Goal: Task Accomplishment & Management: Manage account settings

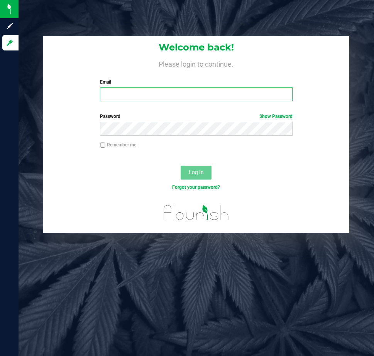
click at [145, 95] on input "Email" at bounding box center [196, 95] width 192 height 14
type input "[EMAIL_ADDRESS][DOMAIN_NAME]"
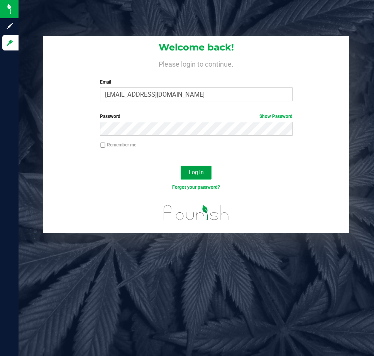
click at [200, 173] on span "Log In" at bounding box center [196, 172] width 15 height 6
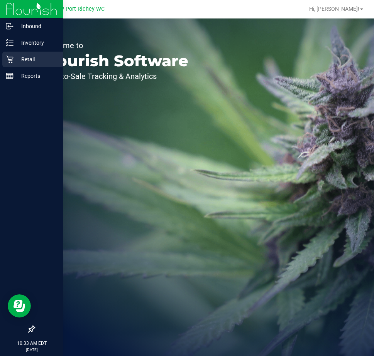
click at [7, 56] on icon at bounding box center [9, 59] width 7 height 7
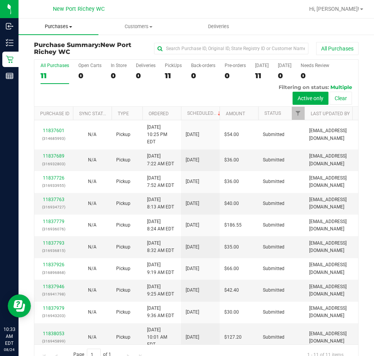
click at [61, 25] on span "Purchases" at bounding box center [59, 26] width 80 height 7
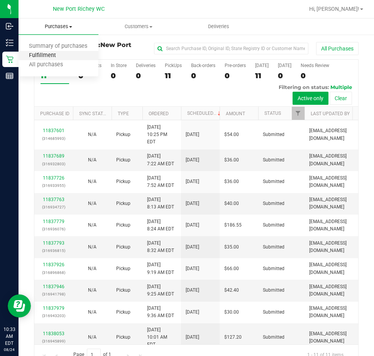
click at [61, 55] on span "Fulfillment" at bounding box center [43, 55] width 48 height 7
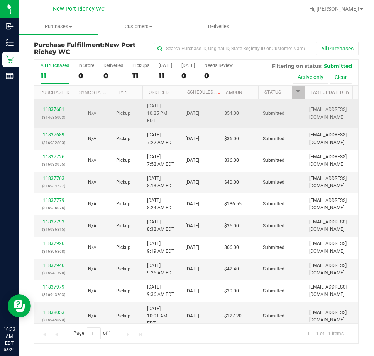
click at [52, 111] on link "11837601" at bounding box center [54, 109] width 22 height 5
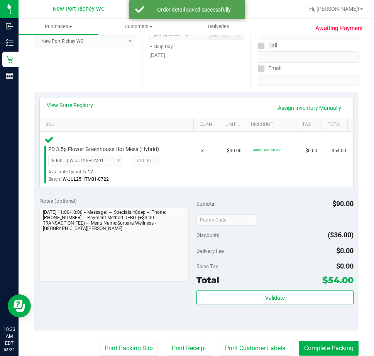
scroll to position [116, 0]
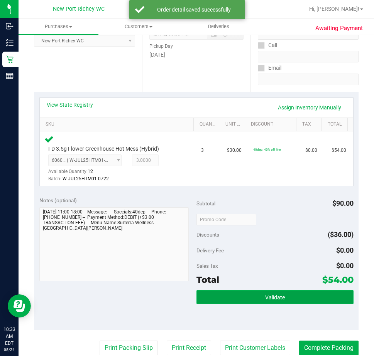
click at [242, 298] on button "Validate" at bounding box center [274, 297] width 157 height 14
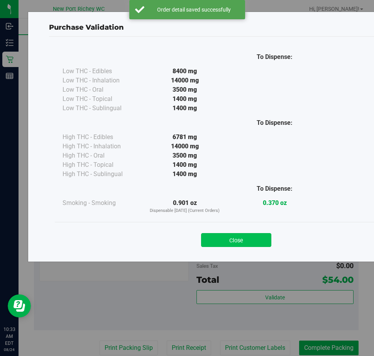
click at [251, 237] on button "Close" at bounding box center [236, 240] width 70 height 14
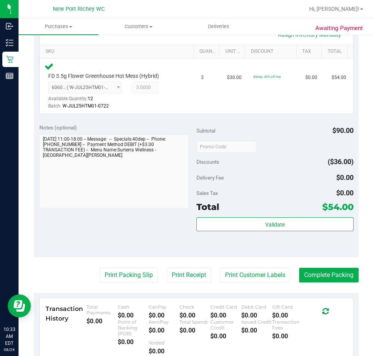
scroll to position [231, 0]
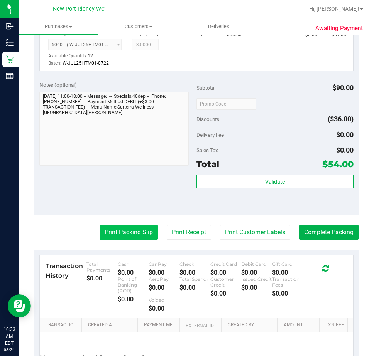
click at [139, 234] on button "Print Packing Slip" at bounding box center [129, 232] width 58 height 15
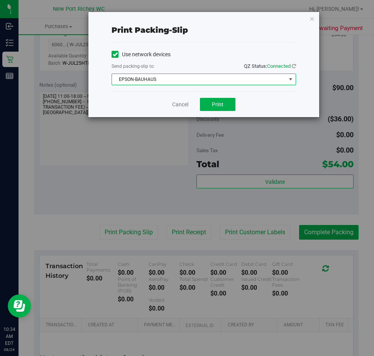
click at [291, 79] on span "select" at bounding box center [290, 79] width 6 height 6
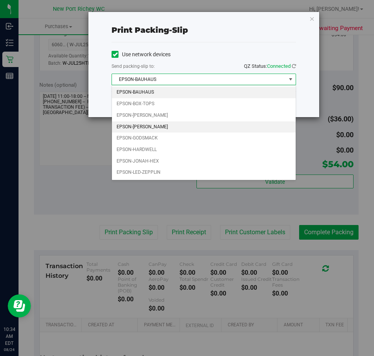
click at [250, 128] on li "EPSON-[PERSON_NAME]" at bounding box center [204, 127] width 184 height 12
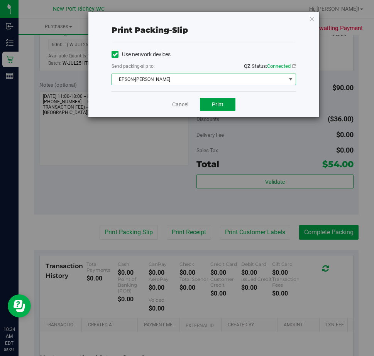
click at [218, 107] on span "Print" at bounding box center [218, 104] width 12 height 6
click at [186, 103] on link "Cancel" at bounding box center [180, 105] width 16 height 8
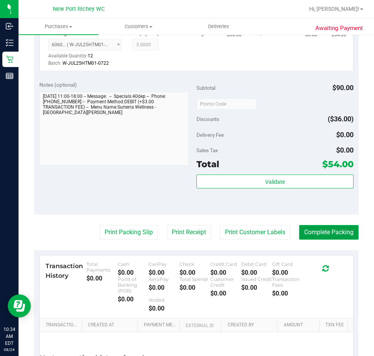
click at [343, 236] on button "Complete Packing" at bounding box center [328, 232] width 59 height 15
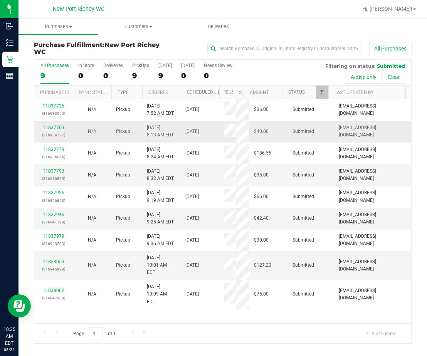
click at [58, 128] on link "11837763" at bounding box center [54, 127] width 22 height 5
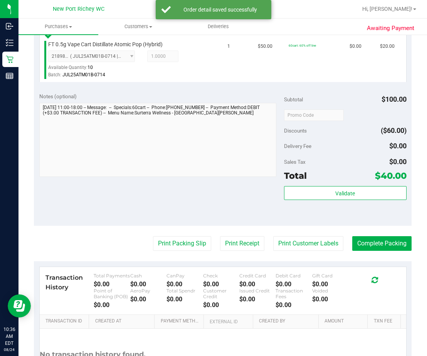
scroll to position [309, 0]
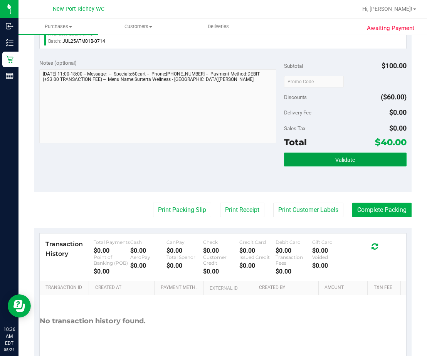
click at [342, 160] on span "Validate" at bounding box center [346, 160] width 20 height 6
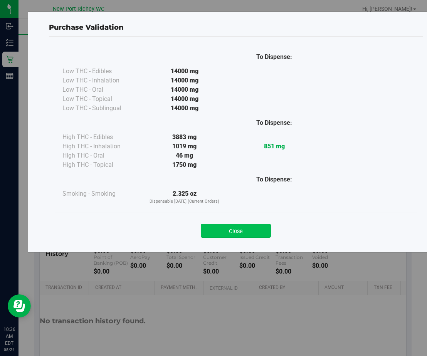
click at [237, 229] on button "Close" at bounding box center [236, 231] width 70 height 14
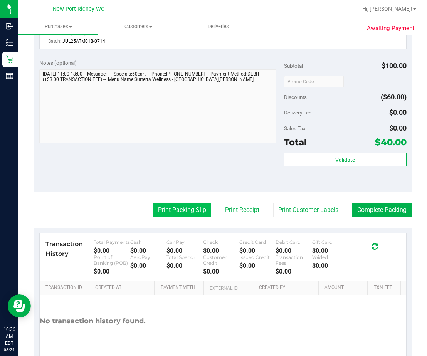
click at [183, 212] on button "Print Packing Slip" at bounding box center [182, 210] width 58 height 15
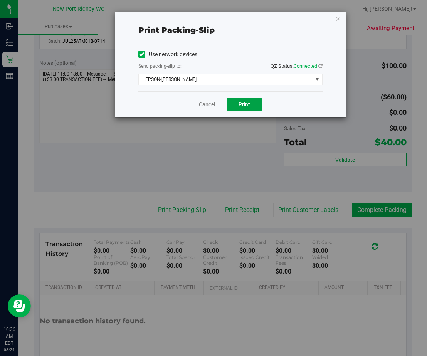
click at [245, 106] on span "Print" at bounding box center [245, 104] width 12 height 6
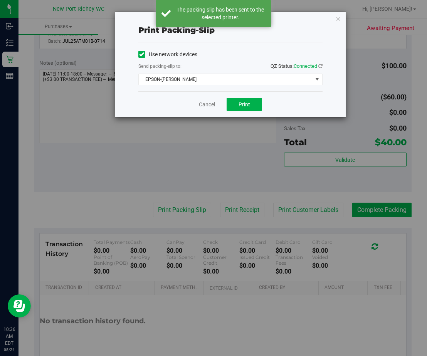
click at [207, 105] on link "Cancel" at bounding box center [207, 105] width 16 height 8
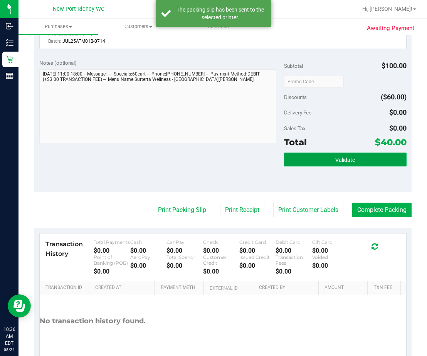
click at [337, 159] on span "Validate" at bounding box center [346, 160] width 20 height 6
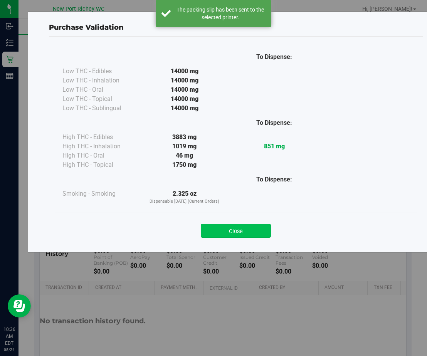
click at [261, 228] on button "Close" at bounding box center [236, 231] width 70 height 14
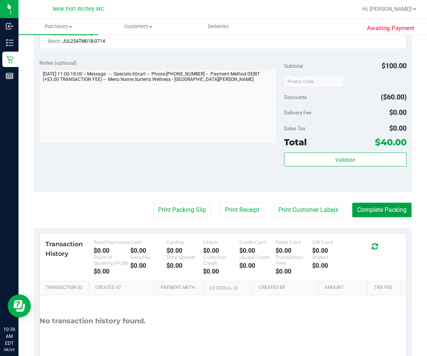
click at [376, 212] on button "Complete Packing" at bounding box center [381, 210] width 59 height 15
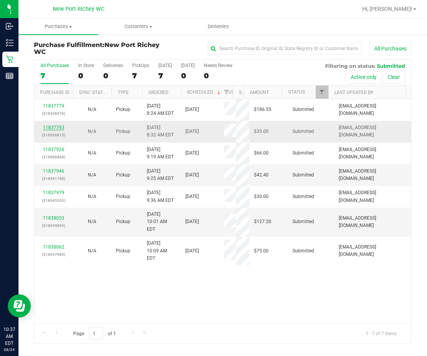
click at [55, 129] on link "11837793" at bounding box center [54, 127] width 22 height 5
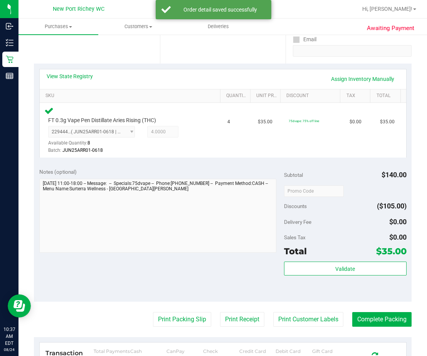
scroll to position [231, 0]
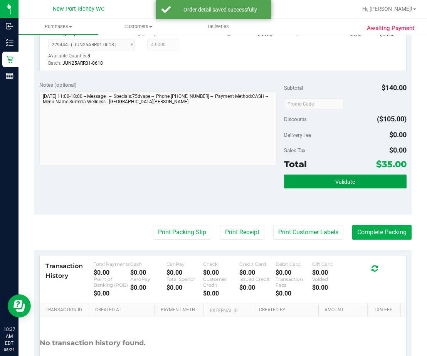
click at [325, 182] on button "Validate" at bounding box center [345, 182] width 123 height 14
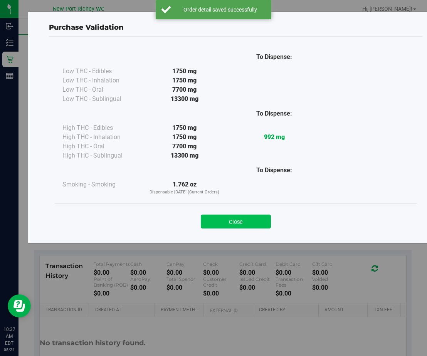
click at [255, 226] on button "Close" at bounding box center [236, 222] width 70 height 14
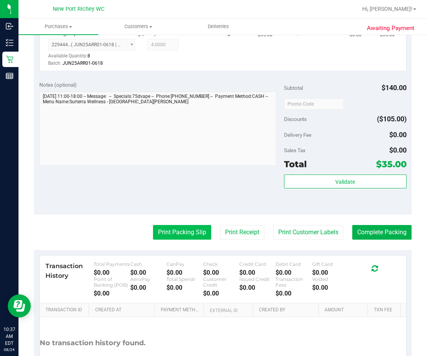
click at [179, 236] on button "Print Packing Slip" at bounding box center [182, 232] width 58 height 15
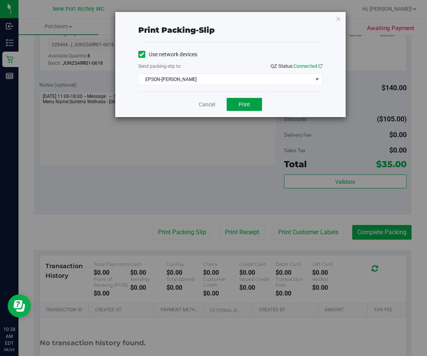
click at [246, 106] on span "Print" at bounding box center [245, 104] width 12 height 6
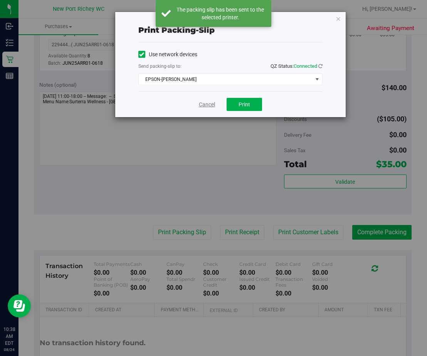
click at [209, 106] on link "Cancel" at bounding box center [207, 105] width 16 height 8
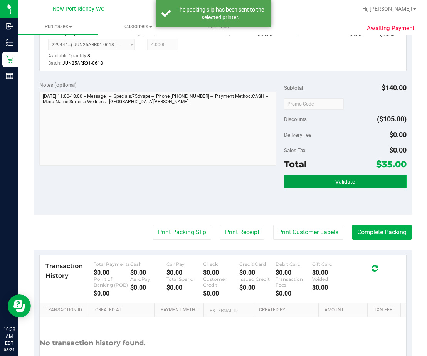
click at [313, 187] on button "Validate" at bounding box center [345, 182] width 123 height 14
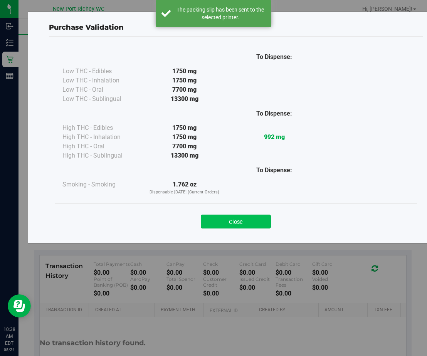
click at [246, 219] on button "Close" at bounding box center [236, 222] width 70 height 14
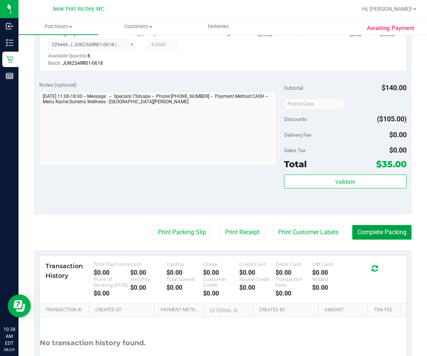
click at [385, 233] on button "Complete Packing" at bounding box center [381, 232] width 59 height 15
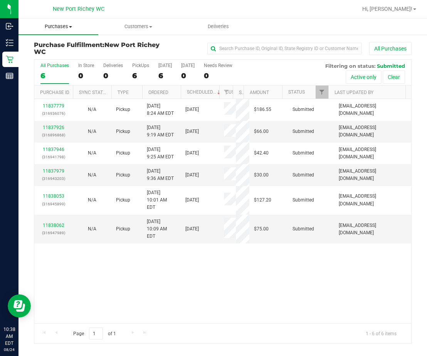
click at [59, 27] on span "Purchases" at bounding box center [59, 26] width 80 height 7
click at [67, 55] on li "Fulfillment" at bounding box center [59, 55] width 80 height 9
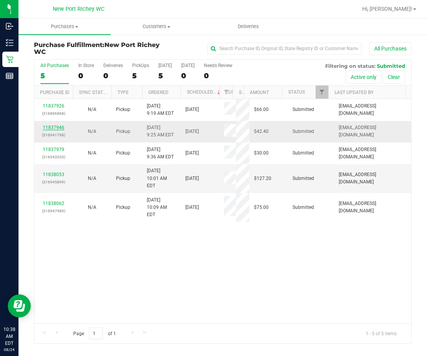
click at [49, 128] on link "11837946" at bounding box center [54, 127] width 22 height 5
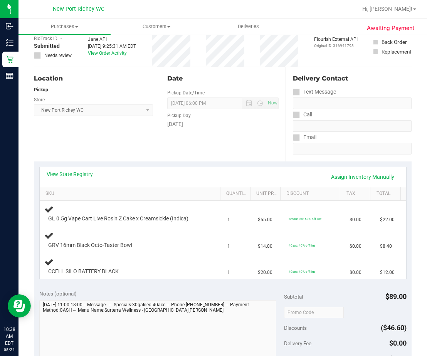
scroll to position [77, 0]
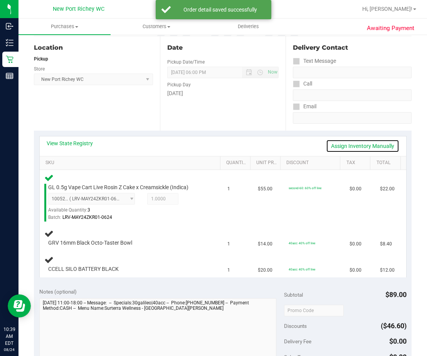
click at [346, 147] on link "Assign Inventory Manually" at bounding box center [362, 146] width 73 height 13
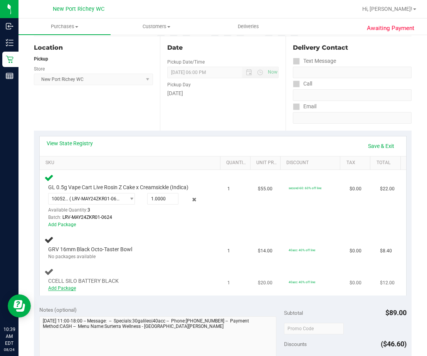
click at [66, 289] on link "Add Package" at bounding box center [62, 288] width 28 height 5
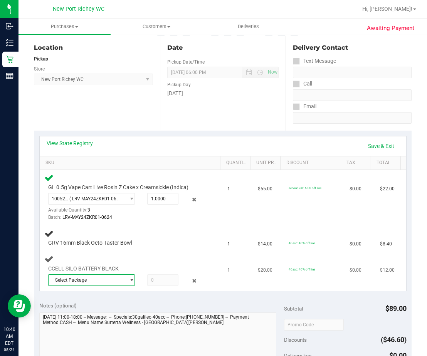
click at [129, 281] on span "select" at bounding box center [132, 280] width 6 height 6
click at [111, 308] on li "4376143688955843 ( 1992079-112024 | orig: FLTW-20241119-034 )" at bounding box center [90, 312] width 83 height 11
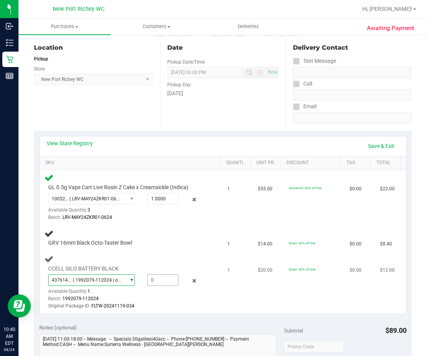
click at [155, 280] on span at bounding box center [162, 281] width 31 height 12
type input "1"
type input "1.0000"
click at [140, 251] on td "GRV 16mm Black Octo-Taster Bowl" at bounding box center [132, 238] width 184 height 26
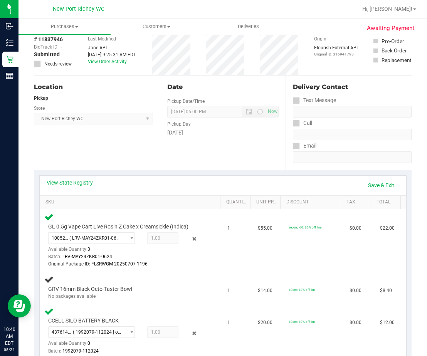
scroll to position [0, 0]
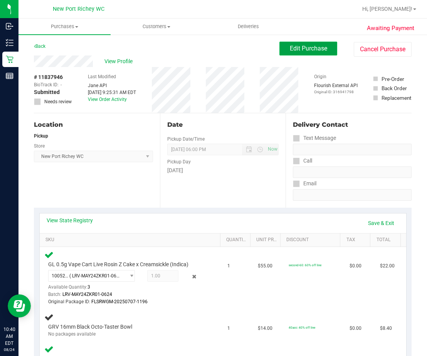
click at [304, 51] on span "Edit Purchase" at bounding box center [308, 48] width 37 height 7
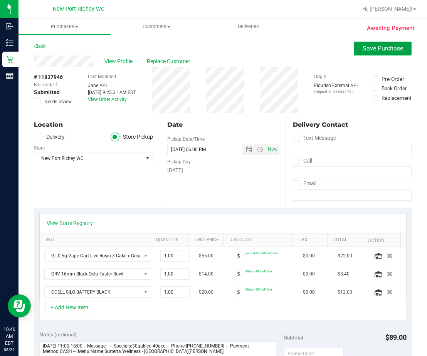
click at [369, 50] on span "Save Purchase" at bounding box center [383, 48] width 40 height 7
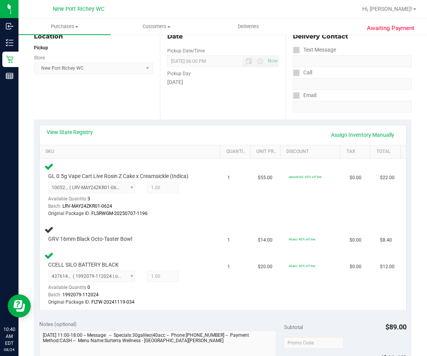
scroll to position [77, 0]
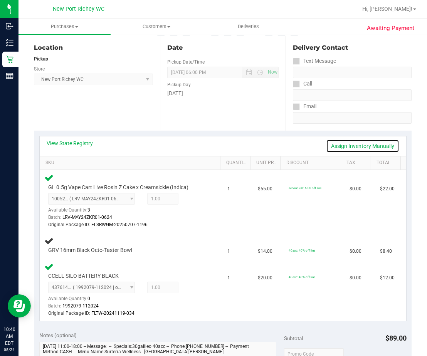
click at [354, 145] on link "Assign Inventory Manually" at bounding box center [362, 146] width 73 height 13
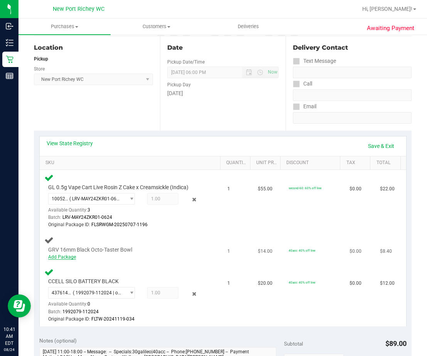
click at [71, 258] on link "Add Package" at bounding box center [62, 257] width 28 height 5
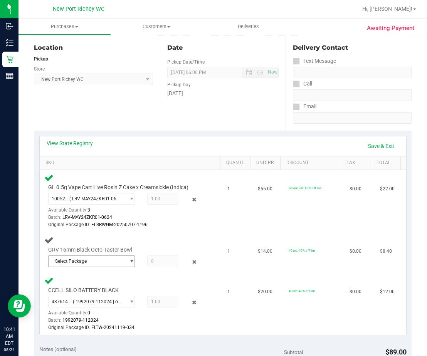
click at [125, 265] on span "select" at bounding box center [130, 261] width 10 height 11
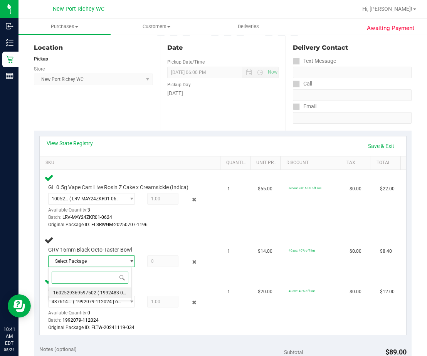
click at [118, 290] on li "1602529369597502 ( 1992483-052025 | orig: FLTW-20250521-019 )" at bounding box center [90, 293] width 83 height 11
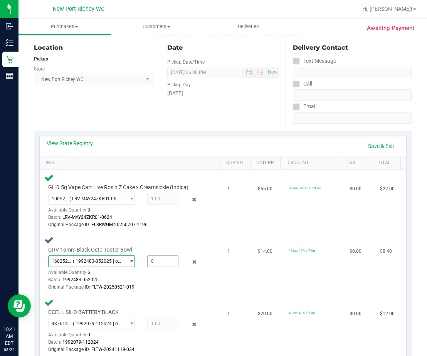
click at [149, 265] on span at bounding box center [162, 262] width 31 height 12
type input "1"
type input "1.0000"
click at [174, 288] on div "Original Package ID: FLTW-20250521-019" at bounding box center [126, 287] width 157 height 7
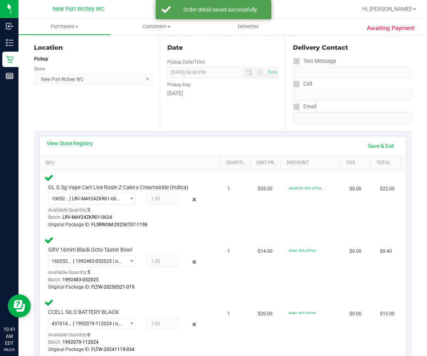
scroll to position [270, 0]
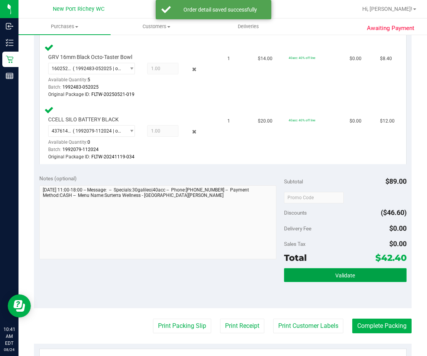
click at [342, 276] on span "Validate" at bounding box center [346, 276] width 20 height 6
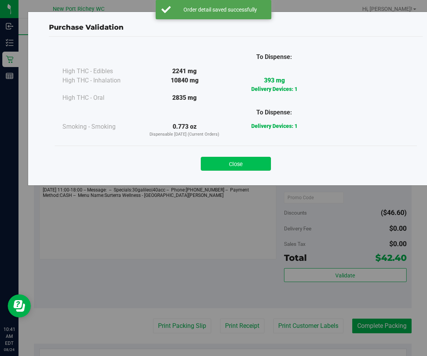
click at [234, 165] on button "Close" at bounding box center [236, 164] width 70 height 14
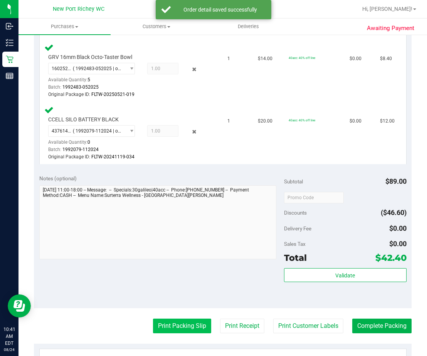
click at [189, 321] on button "Print Packing Slip" at bounding box center [182, 326] width 58 height 15
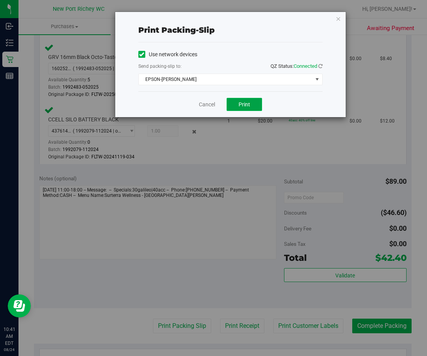
click at [245, 101] on button "Print" at bounding box center [244, 104] width 35 height 13
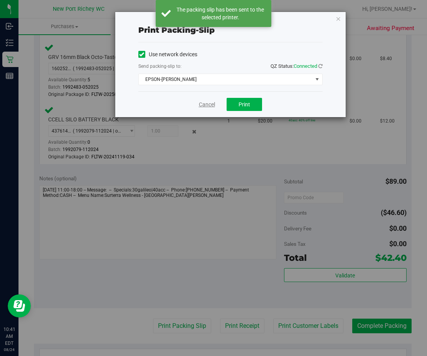
click at [205, 104] on link "Cancel" at bounding box center [207, 105] width 16 height 8
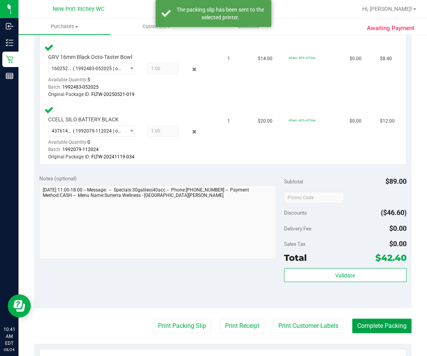
click at [373, 327] on button "Complete Packing" at bounding box center [381, 326] width 59 height 15
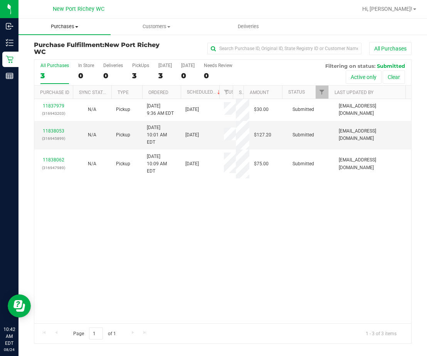
click at [65, 28] on span "Purchases" at bounding box center [65, 26] width 92 height 7
click at [67, 55] on li "Fulfillment" at bounding box center [65, 55] width 92 height 9
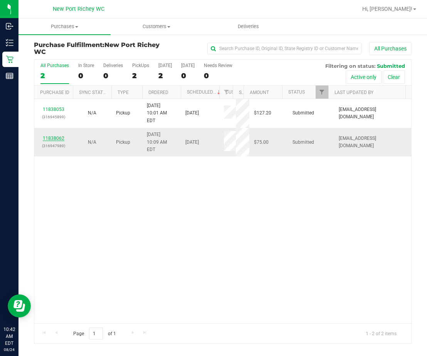
click at [56, 136] on link "11838062" at bounding box center [54, 138] width 22 height 5
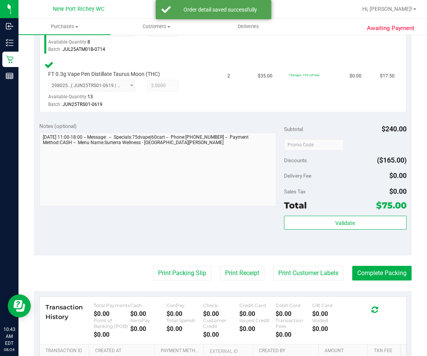
scroll to position [309, 0]
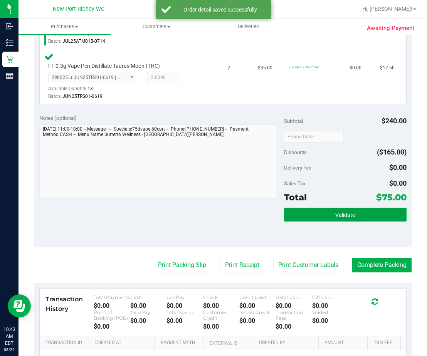
click at [320, 211] on button "Validate" at bounding box center [345, 215] width 123 height 14
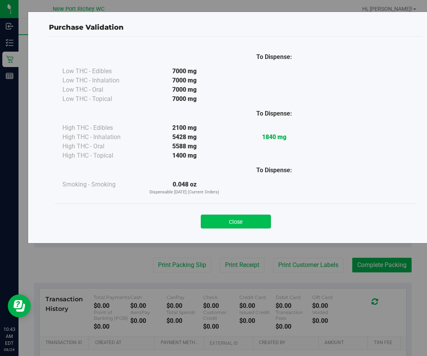
click at [258, 219] on button "Close" at bounding box center [236, 222] width 70 height 14
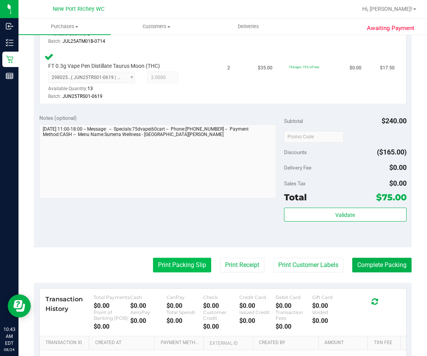
click at [182, 265] on button "Print Packing Slip" at bounding box center [182, 265] width 58 height 15
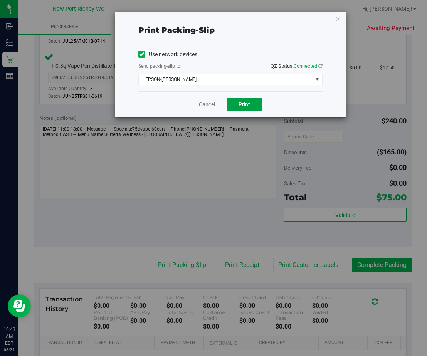
click at [251, 104] on button "Print" at bounding box center [244, 104] width 35 height 13
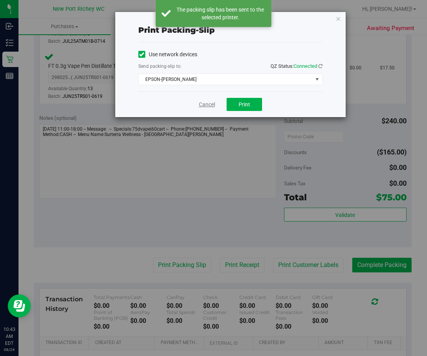
click at [209, 105] on link "Cancel" at bounding box center [207, 105] width 16 height 8
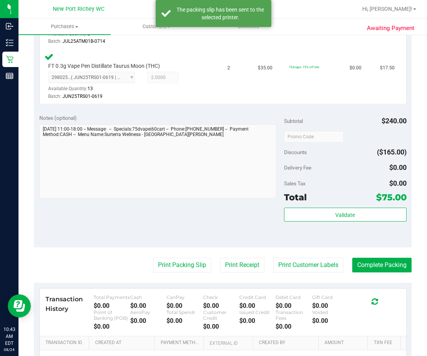
click at [332, 223] on div "Validate" at bounding box center [345, 225] width 123 height 35
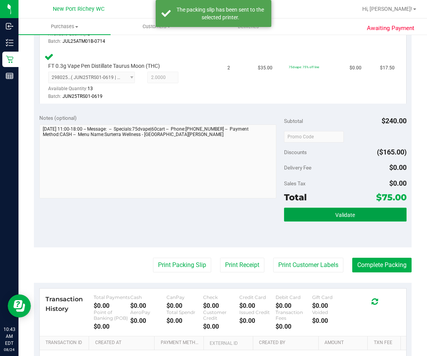
click at [336, 215] on span "Validate" at bounding box center [346, 215] width 20 height 6
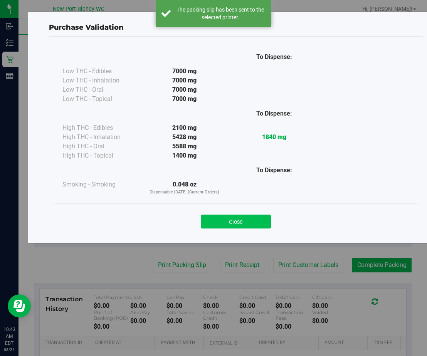
click at [246, 221] on button "Close" at bounding box center [236, 222] width 70 height 14
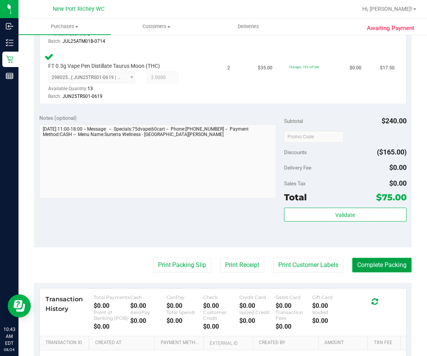
click at [373, 265] on button "Complete Packing" at bounding box center [381, 265] width 59 height 15
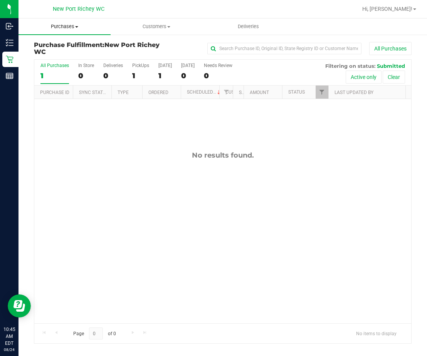
click at [74, 27] on span "Purchases" at bounding box center [65, 26] width 92 height 7
click at [68, 54] on li "Fulfillment" at bounding box center [65, 55] width 92 height 9
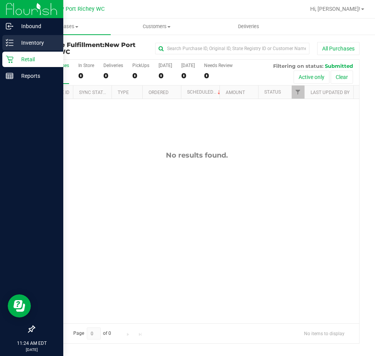
click at [11, 43] on line at bounding box center [11, 43] width 4 height 0
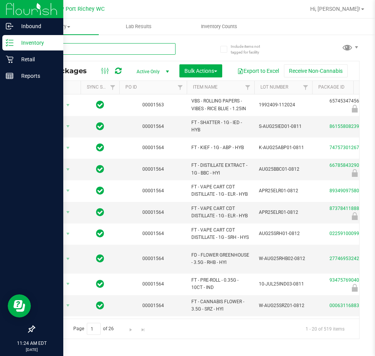
click at [58, 50] on input "text" at bounding box center [105, 49] width 142 height 12
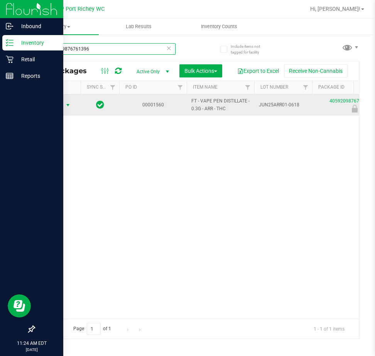
type input "4059209876761396"
click at [71, 106] on span "select" at bounding box center [68, 105] width 6 height 6
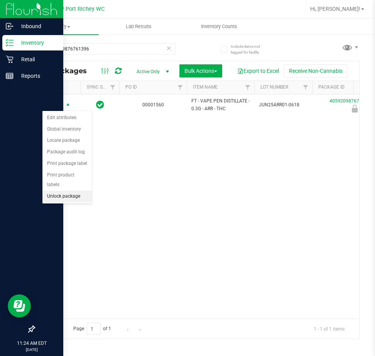
click at [76, 191] on li "Unlock package" at bounding box center [66, 197] width 49 height 12
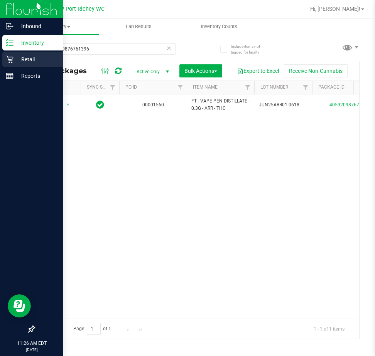
click at [11, 57] on icon at bounding box center [9, 59] width 7 height 7
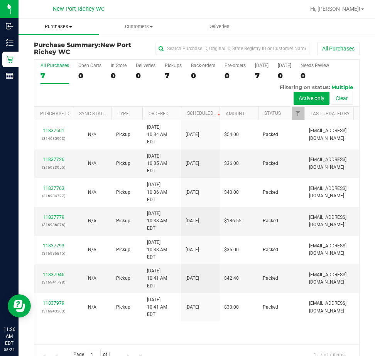
click at [67, 25] on span "Purchases" at bounding box center [59, 26] width 80 height 7
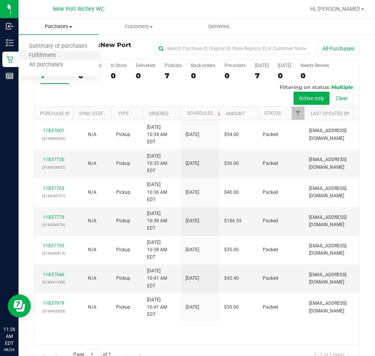
click at [66, 56] on li "Fulfillment" at bounding box center [59, 55] width 80 height 9
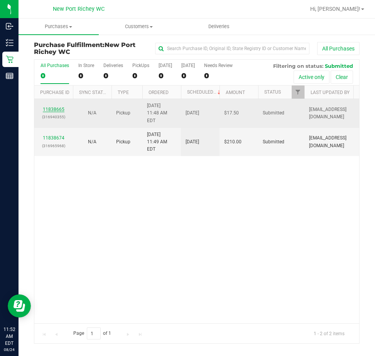
click at [58, 107] on link "11838665" at bounding box center [54, 109] width 22 height 5
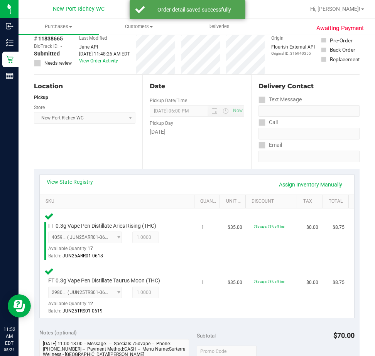
scroll to position [231, 0]
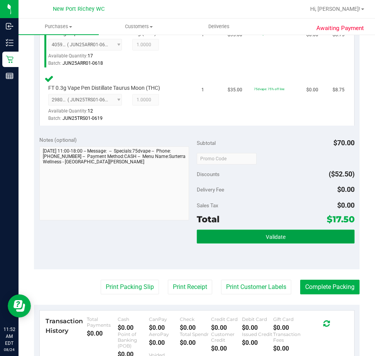
click at [247, 238] on button "Validate" at bounding box center [276, 237] width 158 height 14
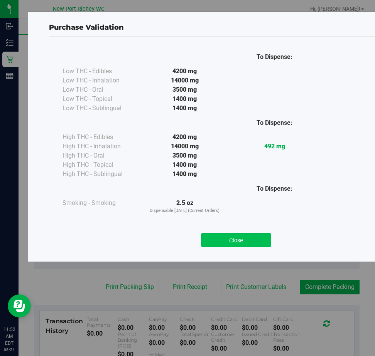
click at [240, 243] on button "Close" at bounding box center [236, 240] width 70 height 14
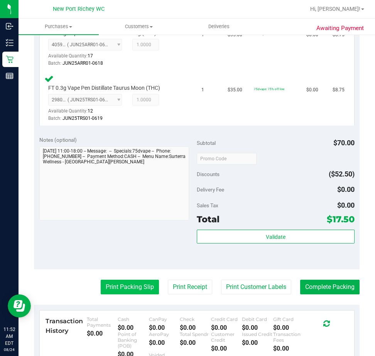
click at [120, 287] on button "Print Packing Slip" at bounding box center [130, 287] width 58 height 15
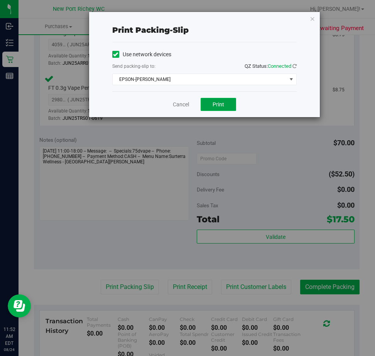
click at [224, 106] on span "Print" at bounding box center [219, 104] width 12 height 6
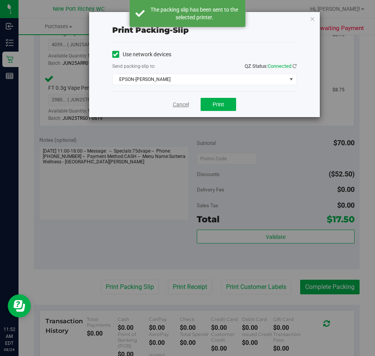
click at [181, 106] on link "Cancel" at bounding box center [181, 105] width 16 height 8
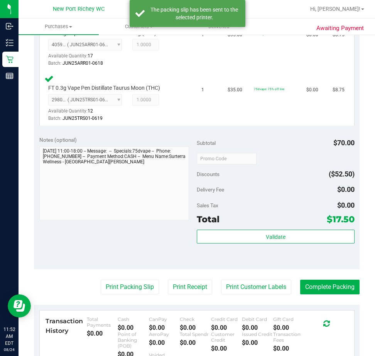
click at [234, 244] on div "Validate" at bounding box center [276, 237] width 158 height 15
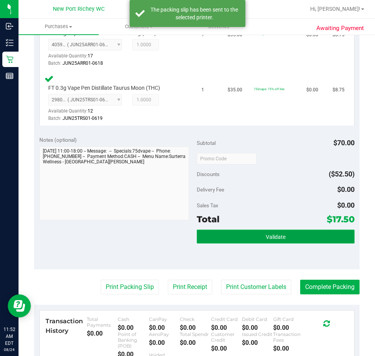
click at [235, 232] on button "Validate" at bounding box center [276, 237] width 158 height 14
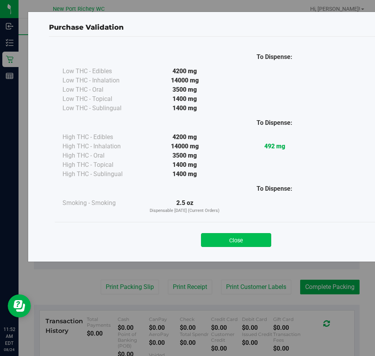
click at [217, 239] on button "Close" at bounding box center [236, 240] width 70 height 14
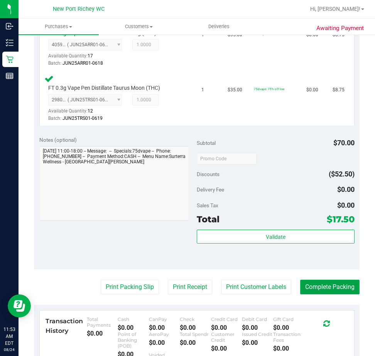
click at [324, 286] on button "Complete Packing" at bounding box center [329, 287] width 59 height 15
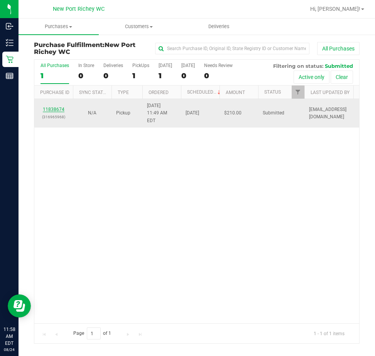
click at [55, 107] on link "11838674" at bounding box center [54, 109] width 22 height 5
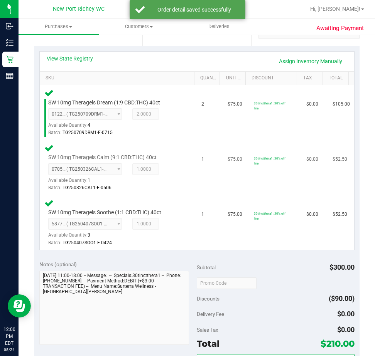
scroll to position [355, 0]
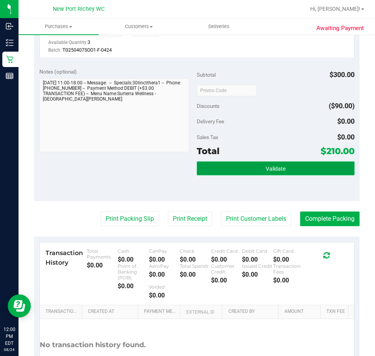
click at [269, 171] on span "Validate" at bounding box center [276, 169] width 20 height 6
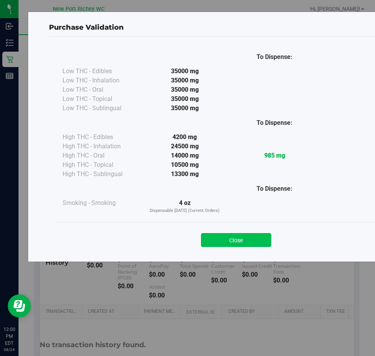
click at [257, 245] on button "Close" at bounding box center [236, 240] width 70 height 14
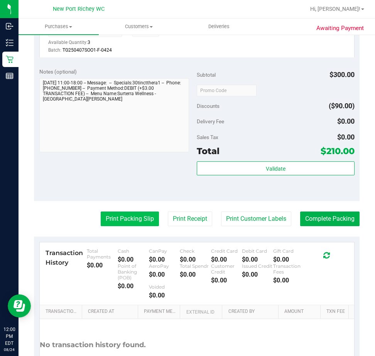
click at [130, 224] on button "Print Packing Slip" at bounding box center [130, 219] width 58 height 15
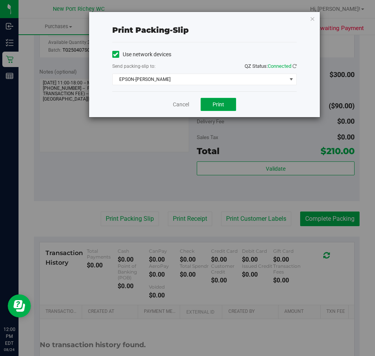
click at [214, 108] on button "Print" at bounding box center [218, 104] width 35 height 13
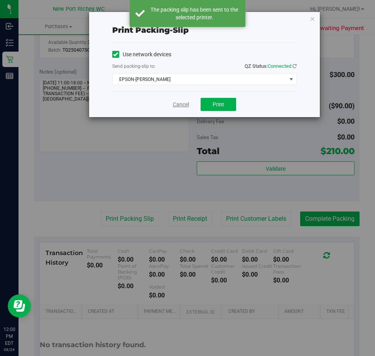
click at [179, 102] on link "Cancel" at bounding box center [181, 105] width 16 height 8
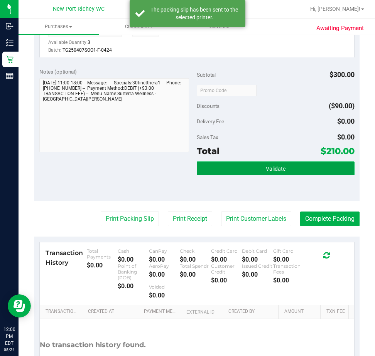
click at [266, 170] on span "Validate" at bounding box center [276, 169] width 20 height 6
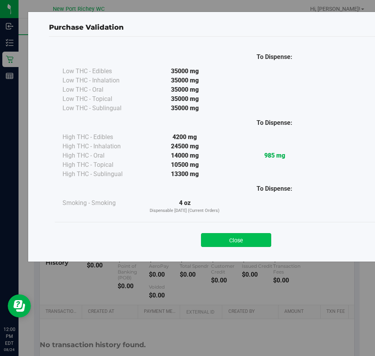
click at [238, 245] on button "Close" at bounding box center [236, 240] width 70 height 14
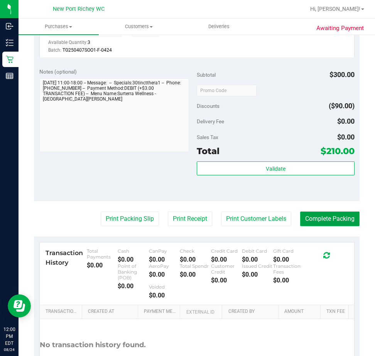
click at [330, 221] on button "Complete Packing" at bounding box center [329, 219] width 59 height 15
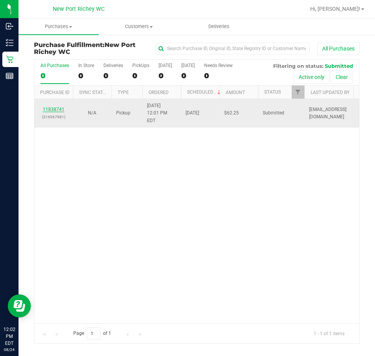
click at [56, 107] on link "11838741" at bounding box center [54, 109] width 22 height 5
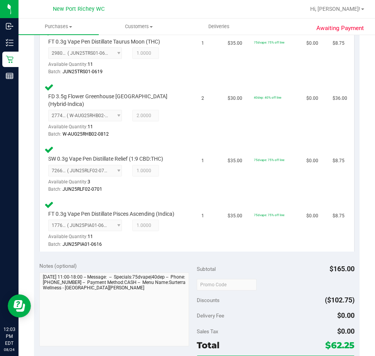
scroll to position [270, 0]
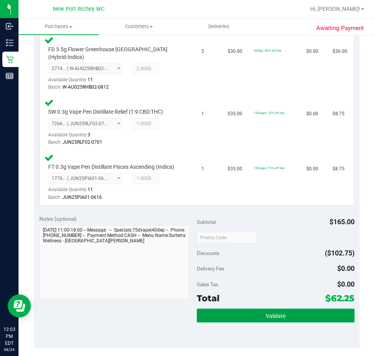
click at [246, 323] on button "Validate" at bounding box center [276, 316] width 158 height 14
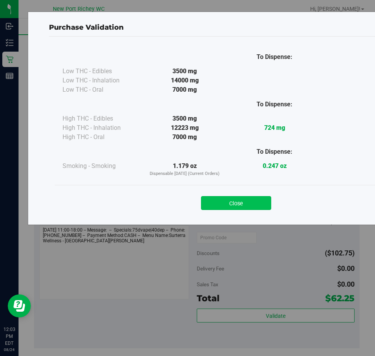
click at [232, 206] on button "Close" at bounding box center [236, 203] width 70 height 14
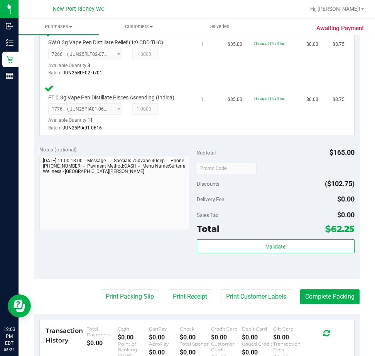
scroll to position [463, 0]
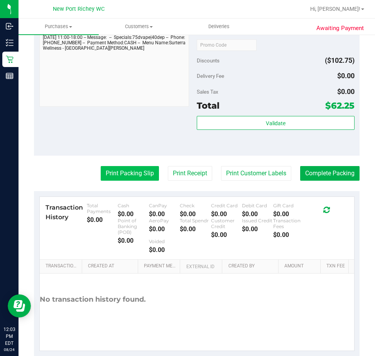
click at [134, 181] on button "Print Packing Slip" at bounding box center [130, 173] width 58 height 15
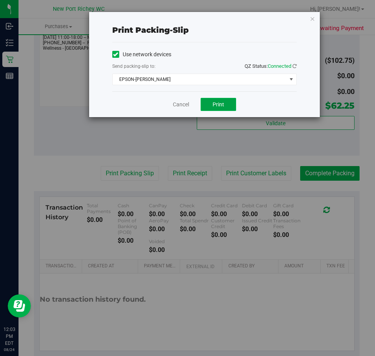
click at [222, 108] on button "Print" at bounding box center [218, 104] width 35 height 13
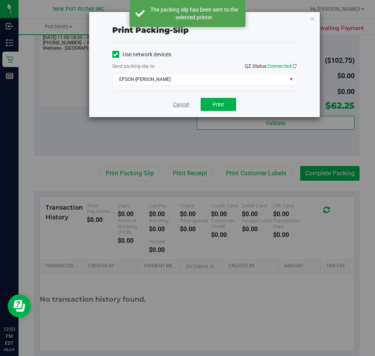
click at [180, 107] on link "Cancel" at bounding box center [181, 105] width 16 height 8
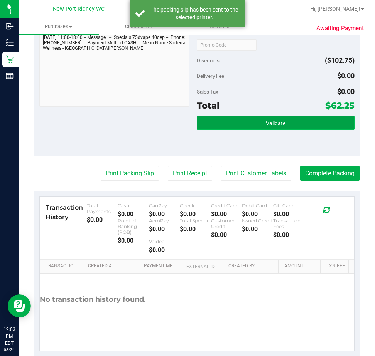
click at [222, 130] on button "Validate" at bounding box center [276, 123] width 158 height 14
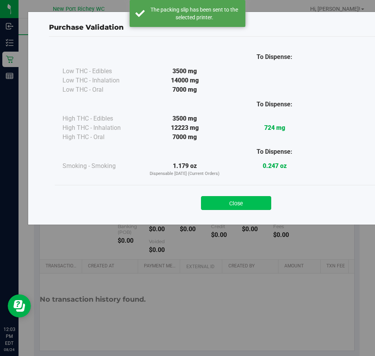
click at [231, 200] on button "Close" at bounding box center [236, 203] width 70 height 14
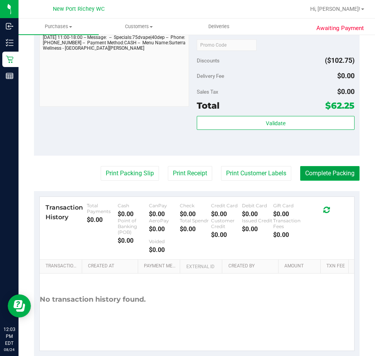
click at [321, 181] on button "Complete Packing" at bounding box center [329, 173] width 59 height 15
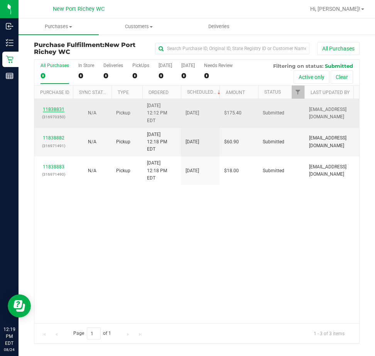
click at [53, 107] on link "11838831" at bounding box center [54, 109] width 22 height 5
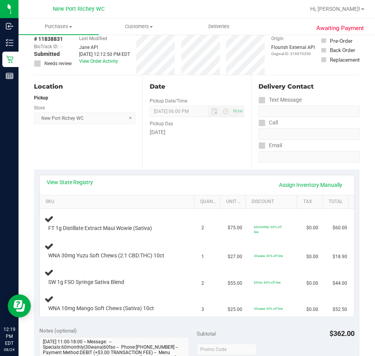
scroll to position [39, 0]
click at [82, 181] on link "View State Registry" at bounding box center [70, 182] width 46 height 8
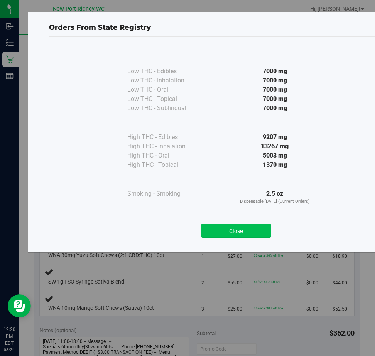
click at [239, 229] on button "Close" at bounding box center [236, 231] width 70 height 14
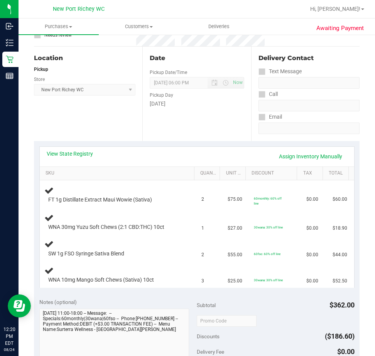
scroll to position [77, 0]
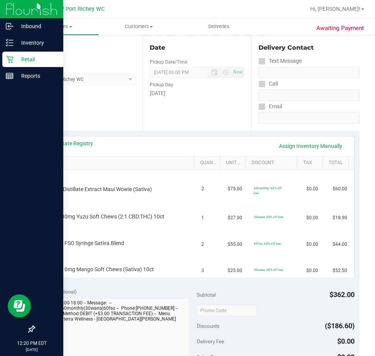
click at [13, 58] on icon at bounding box center [10, 60] width 8 height 8
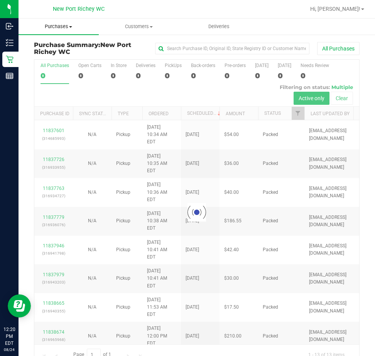
click at [67, 28] on span "Purchases" at bounding box center [59, 26] width 80 height 7
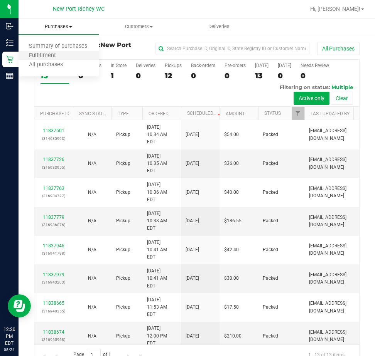
click at [67, 52] on li "Fulfillment" at bounding box center [59, 55] width 80 height 9
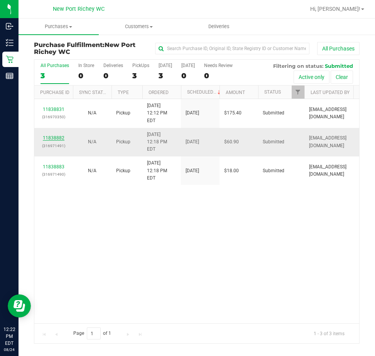
click at [55, 135] on link "11838882" at bounding box center [54, 137] width 22 height 5
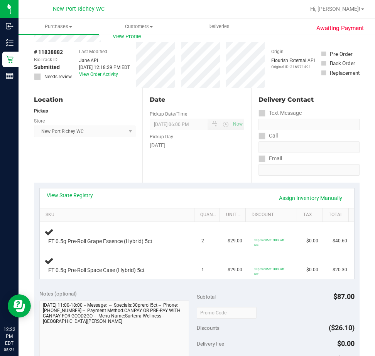
scroll to position [39, 0]
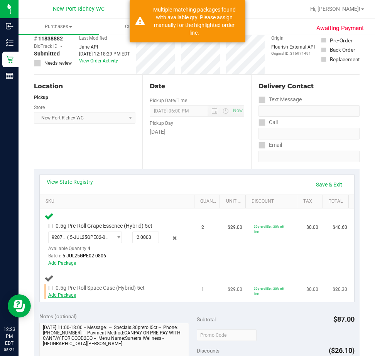
click at [61, 295] on link "Add Package" at bounding box center [62, 295] width 28 height 5
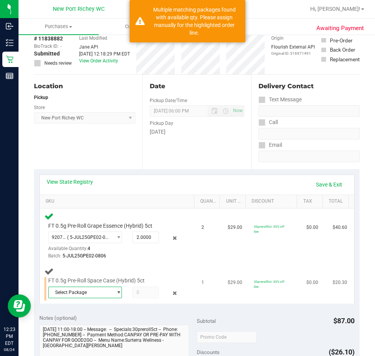
click at [116, 291] on span "select" at bounding box center [119, 293] width 6 height 6
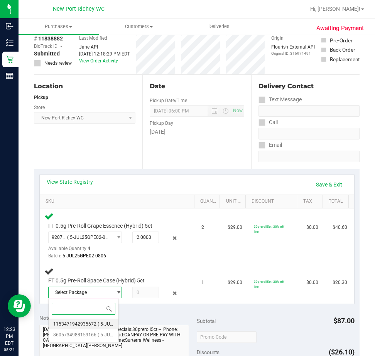
click at [94, 323] on span "1153471942935672" at bounding box center [74, 324] width 43 height 5
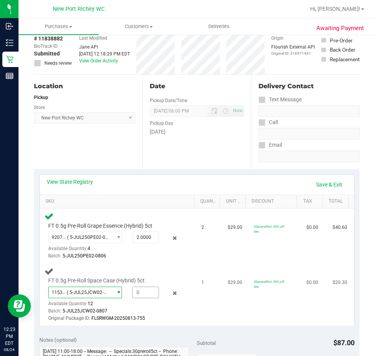
click at [143, 295] on span at bounding box center [145, 293] width 27 height 12
type input "1"
type input "1.0000"
click at [148, 270] on div "FT 0.5g Pre-Roll Space Case (Hybrid) 5ct 1153471942935672 ( 5-JUL25JCW02-0807 |…" at bounding box center [118, 295] width 148 height 56
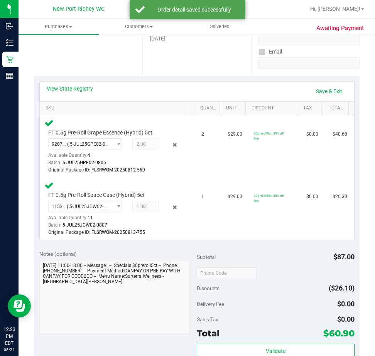
scroll to position [154, 0]
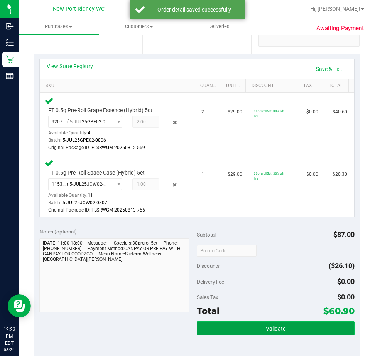
click at [229, 329] on button "Validate" at bounding box center [276, 329] width 158 height 14
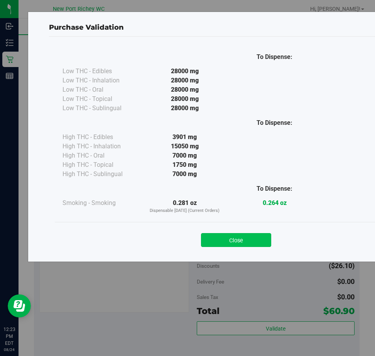
click at [238, 239] on button "Close" at bounding box center [236, 240] width 70 height 14
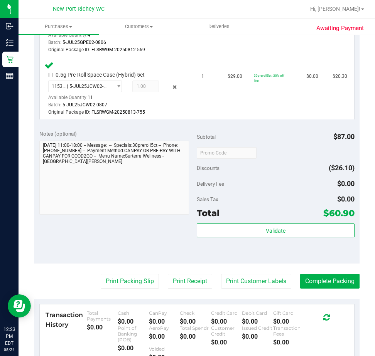
scroll to position [309, 0]
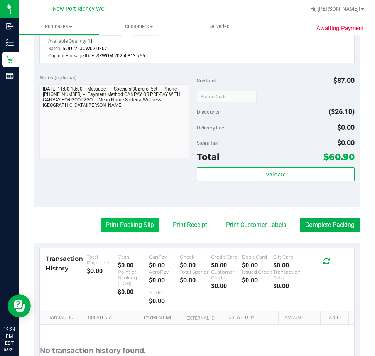
click at [132, 228] on button "Print Packing Slip" at bounding box center [130, 225] width 58 height 15
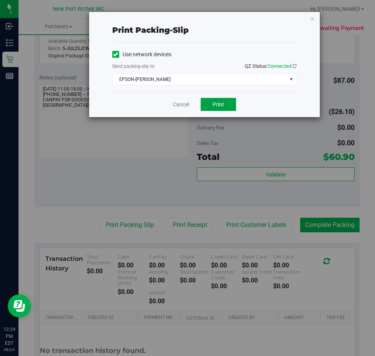
click at [227, 108] on button "Print" at bounding box center [218, 104] width 35 height 13
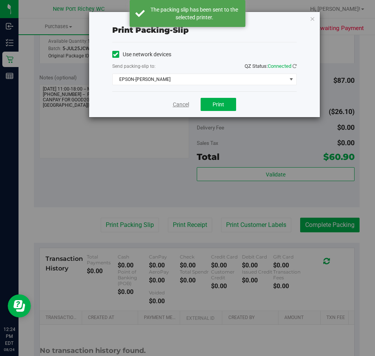
click at [179, 106] on link "Cancel" at bounding box center [181, 105] width 16 height 8
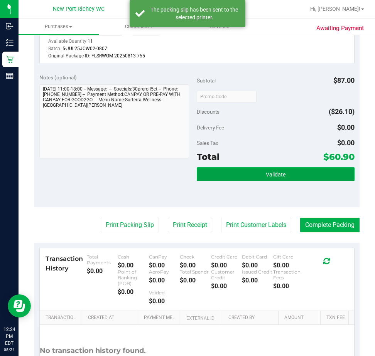
click at [249, 176] on button "Validate" at bounding box center [276, 174] width 158 height 14
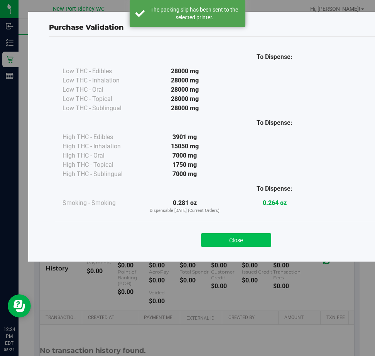
click at [224, 241] on button "Close" at bounding box center [236, 240] width 70 height 14
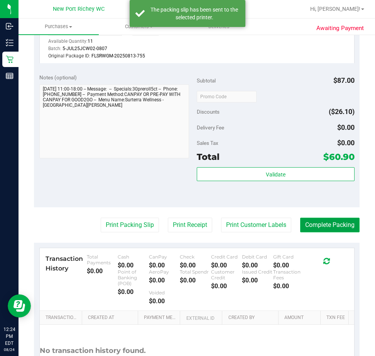
click at [318, 226] on button "Complete Packing" at bounding box center [329, 225] width 59 height 15
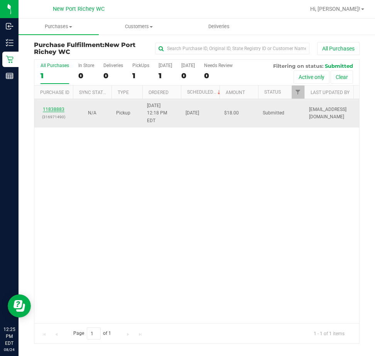
click at [56, 107] on link "11838883" at bounding box center [54, 109] width 22 height 5
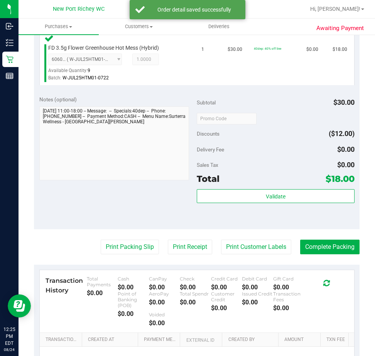
scroll to position [231, 0]
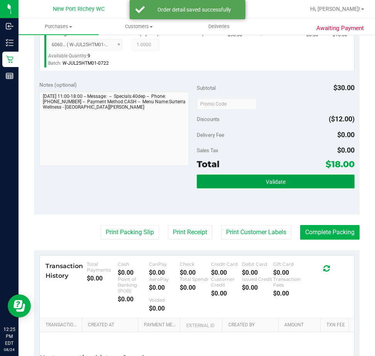
click at [280, 176] on button "Validate" at bounding box center [276, 182] width 158 height 14
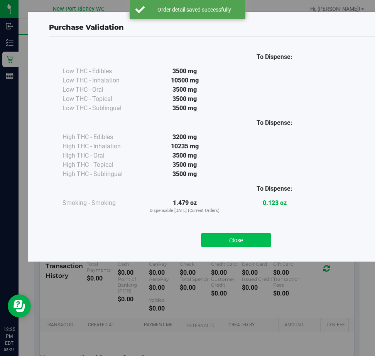
click at [241, 239] on button "Close" at bounding box center [236, 240] width 70 height 14
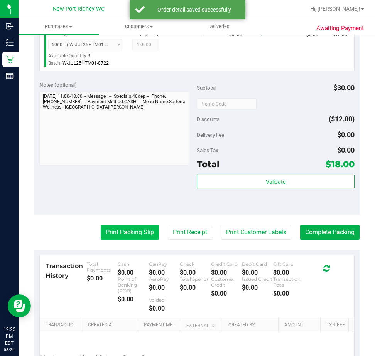
click at [123, 234] on button "Print Packing Slip" at bounding box center [130, 232] width 58 height 15
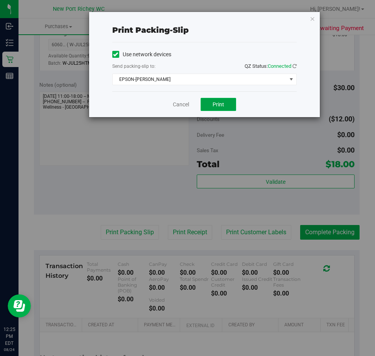
click at [226, 100] on button "Print" at bounding box center [218, 104] width 35 height 13
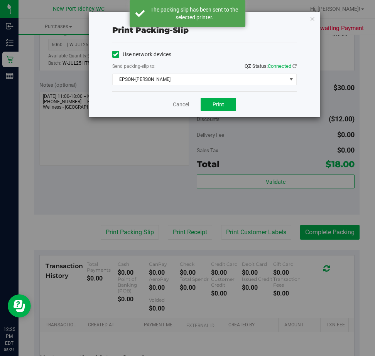
click at [184, 106] on link "Cancel" at bounding box center [181, 105] width 16 height 8
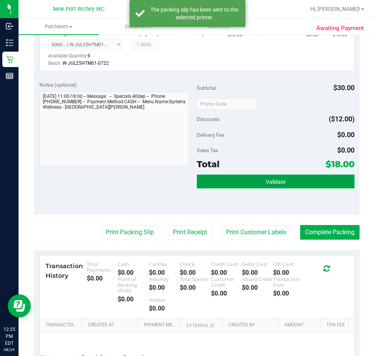
click at [298, 176] on button "Validate" at bounding box center [276, 182] width 158 height 14
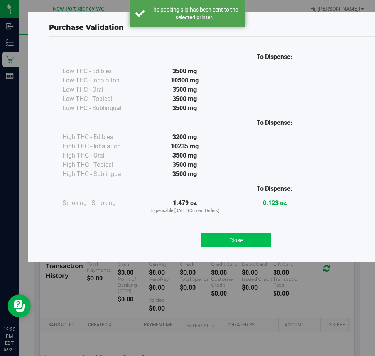
click at [230, 242] on button "Close" at bounding box center [236, 240] width 70 height 14
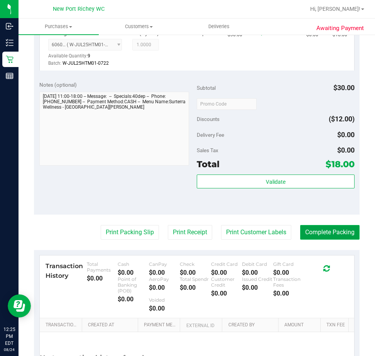
click at [303, 233] on button "Complete Packing" at bounding box center [329, 232] width 59 height 15
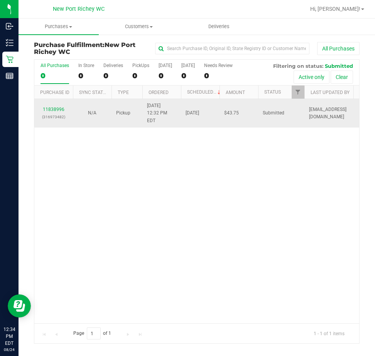
click at [57, 106] on div "11838996 (316973482)" at bounding box center [53, 113] width 29 height 15
click at [57, 107] on link "11838996" at bounding box center [54, 109] width 22 height 5
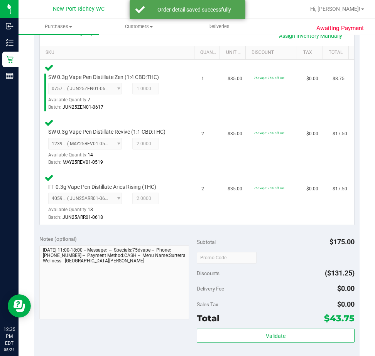
scroll to position [231, 0]
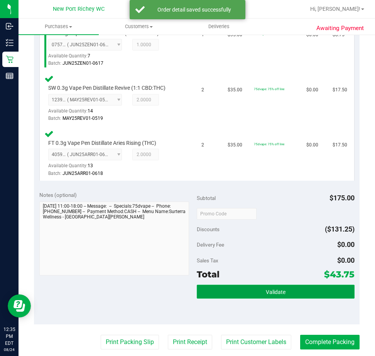
click at [239, 298] on button "Validate" at bounding box center [276, 292] width 158 height 14
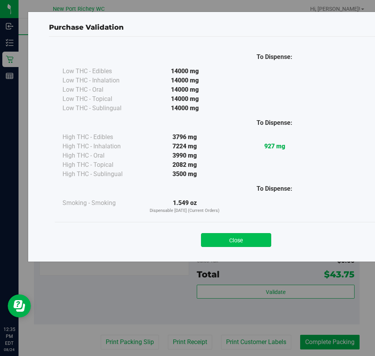
click at [249, 242] on button "Close" at bounding box center [236, 240] width 70 height 14
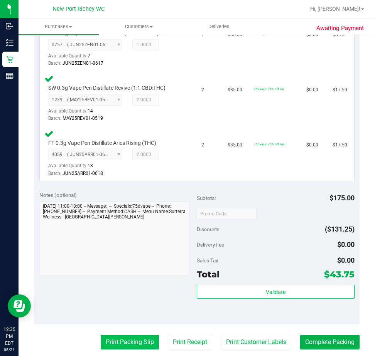
click at [134, 345] on button "Print Packing Slip" at bounding box center [130, 342] width 58 height 15
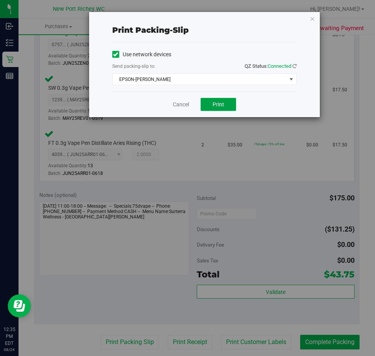
click at [229, 103] on button "Print" at bounding box center [218, 104] width 35 height 13
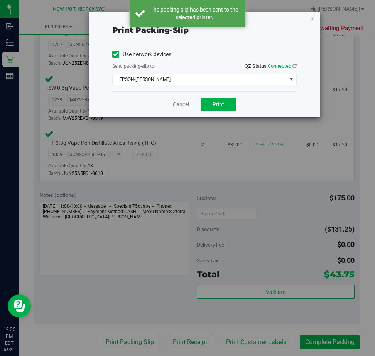
click at [181, 102] on link "Cancel" at bounding box center [181, 105] width 16 height 8
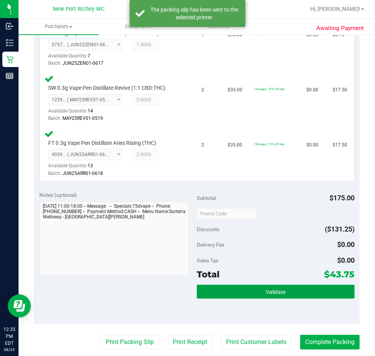
click at [270, 290] on span "Validate" at bounding box center [276, 292] width 20 height 6
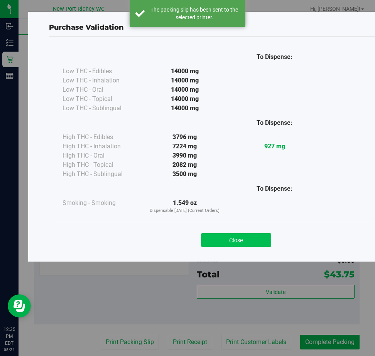
click at [230, 235] on button "Close" at bounding box center [236, 240] width 70 height 14
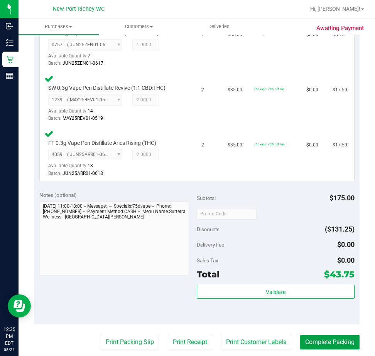
click at [318, 344] on button "Complete Packing" at bounding box center [329, 342] width 59 height 15
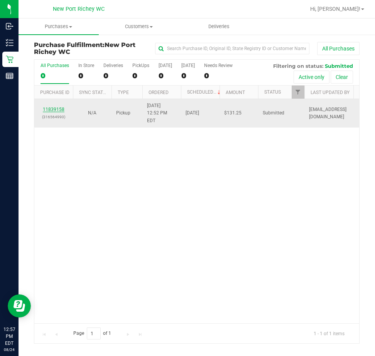
click at [56, 107] on link "11839158" at bounding box center [54, 109] width 22 height 5
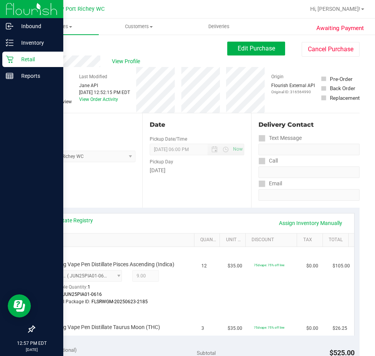
click at [9, 59] on icon at bounding box center [9, 59] width 7 height 7
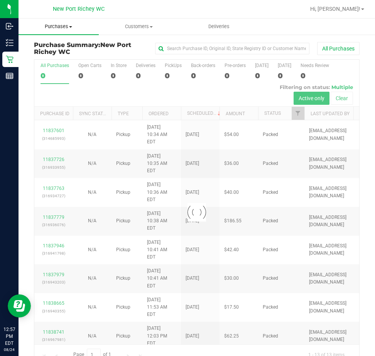
click at [66, 27] on span "Purchases" at bounding box center [59, 26] width 80 height 7
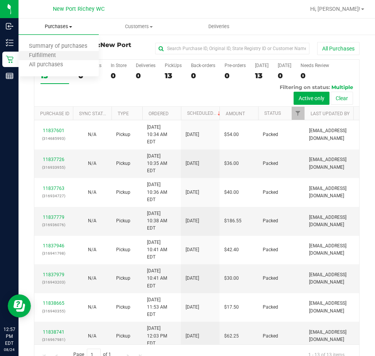
click at [66, 56] on li "Fulfillment" at bounding box center [59, 55] width 80 height 9
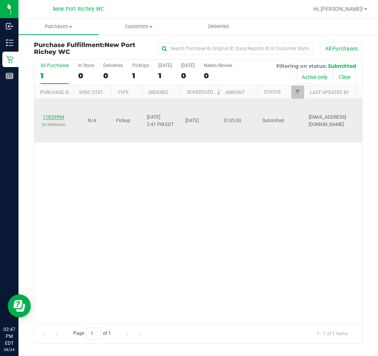
click at [55, 118] on link "11839994" at bounding box center [54, 117] width 22 height 5
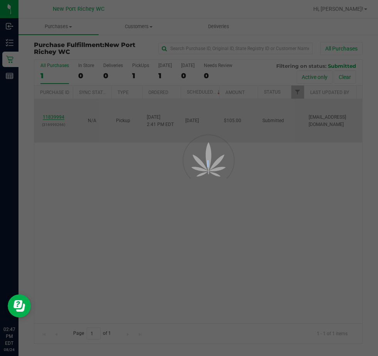
click at [55, 118] on div at bounding box center [189, 178] width 378 height 356
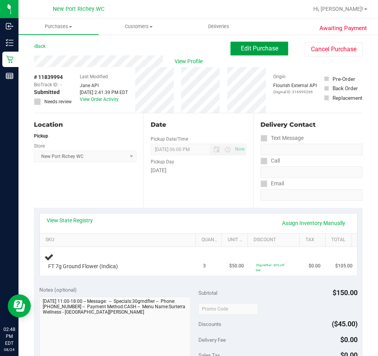
click at [268, 50] on span "Edit Purchase" at bounding box center [259, 48] width 37 height 7
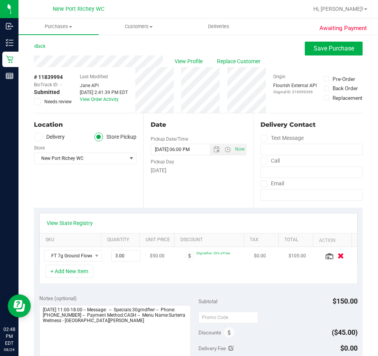
click at [338, 257] on icon "button" at bounding box center [341, 256] width 7 height 6
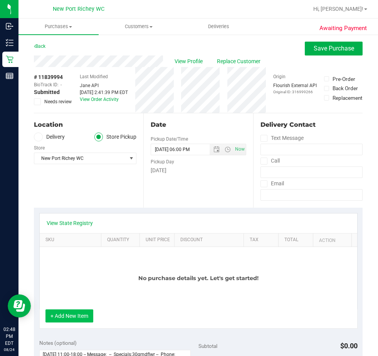
click at [73, 317] on button "+ Add New Item" at bounding box center [70, 316] width 48 height 13
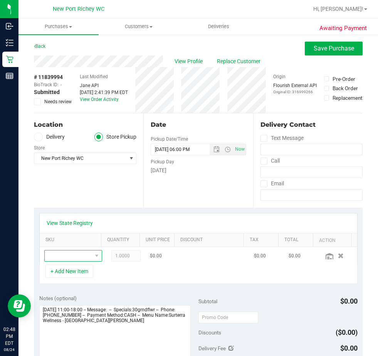
click at [68, 256] on span "NO DATA FOUND" at bounding box center [68, 256] width 47 height 11
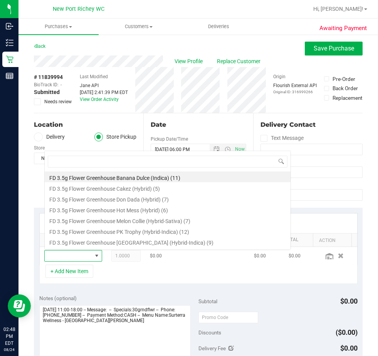
scroll to position [12, 40]
type input "boss"
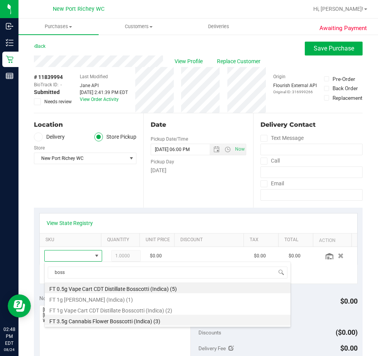
click at [123, 320] on li "FT 3.5g Cannabis Flower Bosscotti (Indica) (3)" at bounding box center [168, 320] width 246 height 11
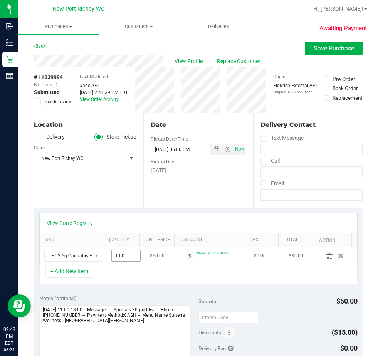
click at [111, 256] on span "1.00 1" at bounding box center [125, 256] width 29 height 12
type input "3"
type input "3.00"
click at [125, 270] on div "+ Add New Item" at bounding box center [198, 274] width 319 height 19
click at [86, 274] on button "+ Add New Item" at bounding box center [70, 271] width 48 height 13
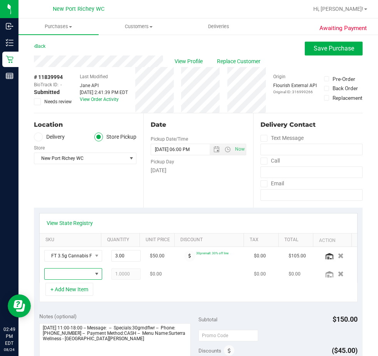
click at [92, 275] on span "NO DATA FOUND" at bounding box center [97, 274] width 10 height 11
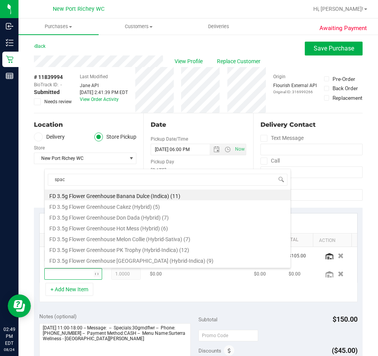
type input "space"
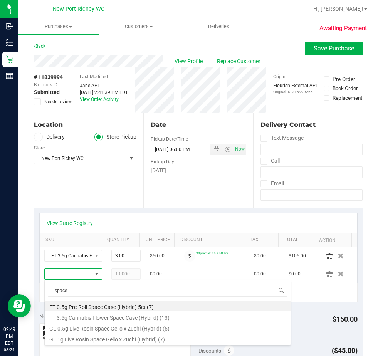
click at [117, 307] on li "FT 0.5g Pre-Roll Space Case (Hybrid) 5ct (7)" at bounding box center [168, 306] width 246 height 11
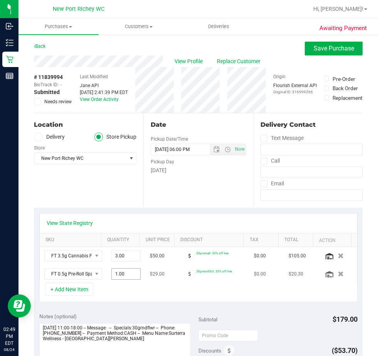
click at [111, 274] on span "1.00 1" at bounding box center [125, 274] width 29 height 12
type input "2"
type input "2.00"
click at [131, 292] on div "+ Add New Item" at bounding box center [198, 292] width 319 height 19
click at [79, 285] on button "+ Add New Item" at bounding box center [70, 289] width 48 height 13
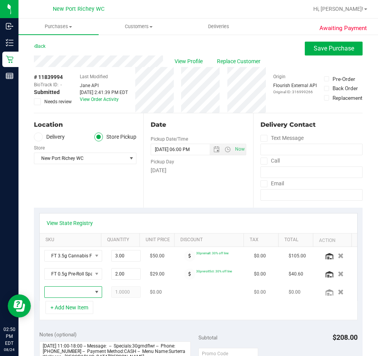
click at [74, 290] on span "NO DATA FOUND" at bounding box center [68, 292] width 47 height 11
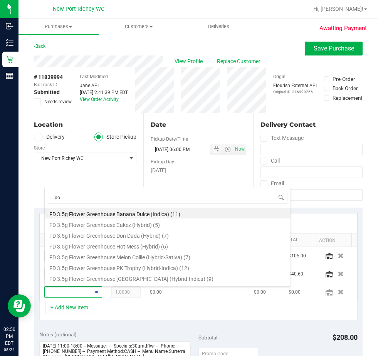
type input "don"
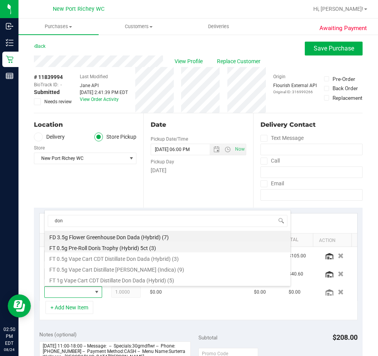
click at [133, 247] on li "FT 0.5g Pre-Roll Don's Trophy (Hybrid) 5ct (3)" at bounding box center [168, 247] width 246 height 11
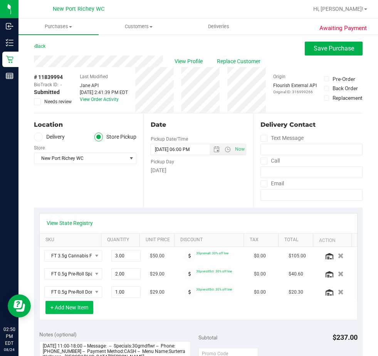
click at [59, 310] on button "+ Add New Item" at bounding box center [70, 307] width 48 height 13
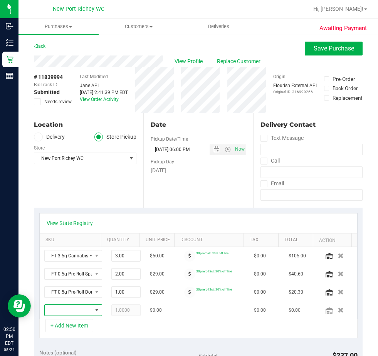
click at [73, 310] on span "NO DATA FOUND" at bounding box center [68, 310] width 47 height 11
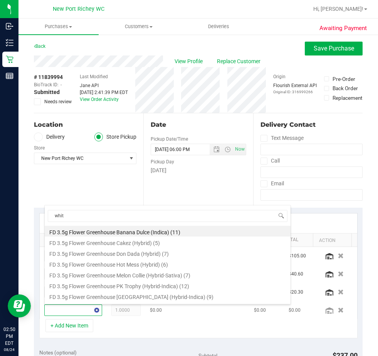
type input "white"
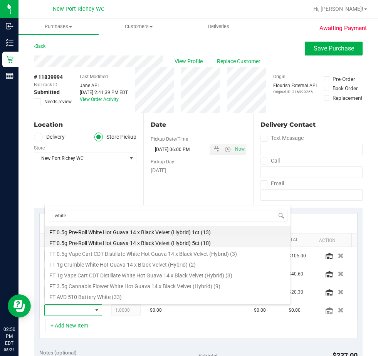
click at [127, 243] on li "FT 0.5g Pre-Roll White Hot Guava 14 x Black Velvet (Hybrid) 5ct (10)" at bounding box center [168, 242] width 246 height 11
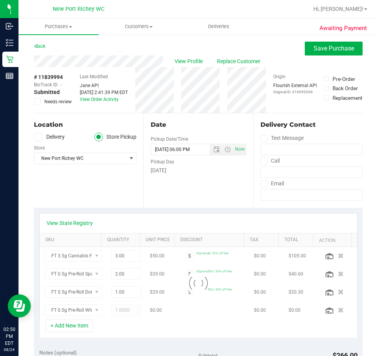
click at [147, 328] on div "+ Add New Item" at bounding box center [198, 328] width 319 height 19
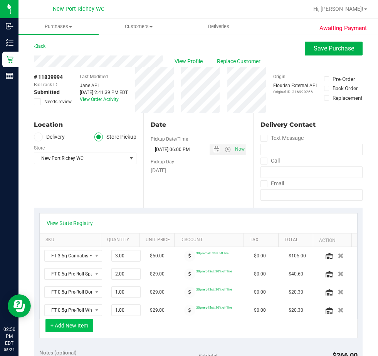
click at [81, 327] on button "+ Add New Item" at bounding box center [70, 325] width 48 height 13
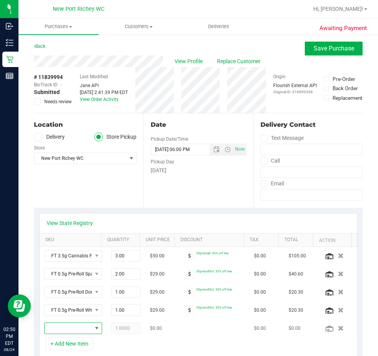
click at [92, 329] on span "NO DATA FOUND" at bounding box center [97, 328] width 10 height 11
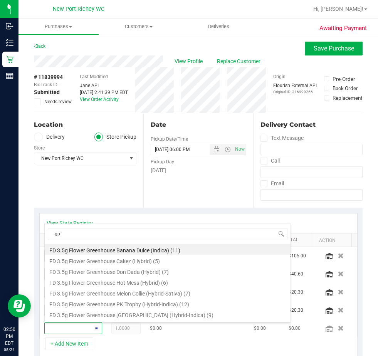
type input "gpe"
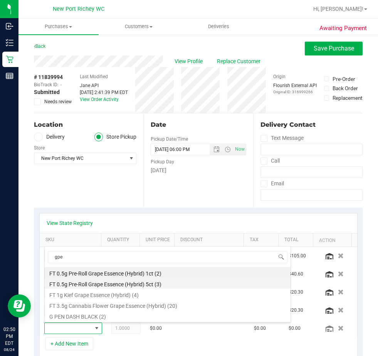
click at [107, 283] on li "FT 0.5g Pre-Roll Grape Essence (Hybrid) 5ct (3)" at bounding box center [168, 283] width 246 height 11
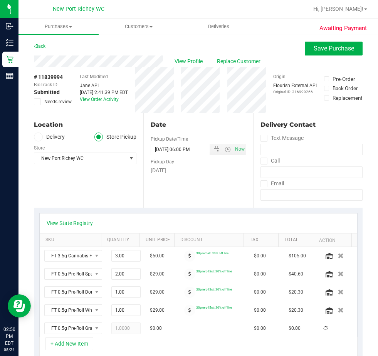
click at [150, 343] on div "+ Add New Item" at bounding box center [198, 346] width 319 height 19
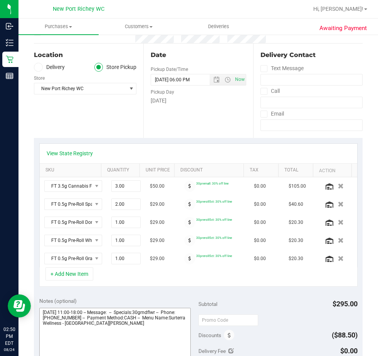
scroll to position [77, 0]
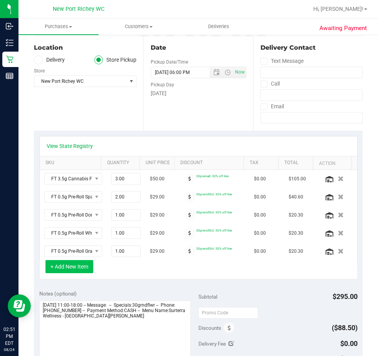
click at [79, 266] on button "+ Add New Item" at bounding box center [70, 266] width 48 height 13
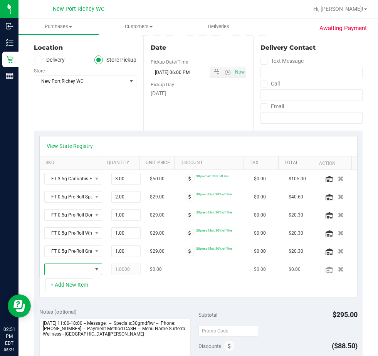
click at [94, 268] on span "NO DATA FOUND" at bounding box center [97, 269] width 6 height 6
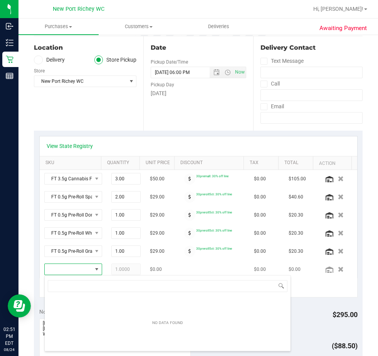
scroll to position [12, 40]
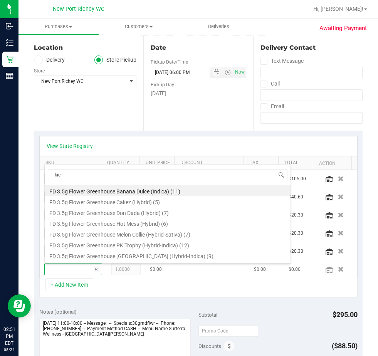
type input "kief"
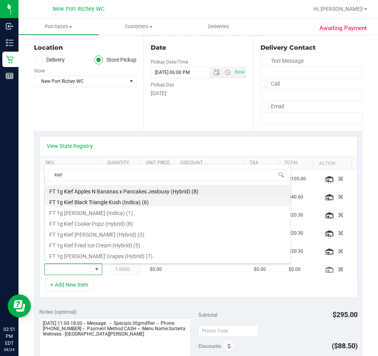
click at [127, 202] on li "FT 1g Kief Black Triangle Kush (Indica) (6)" at bounding box center [168, 201] width 246 height 11
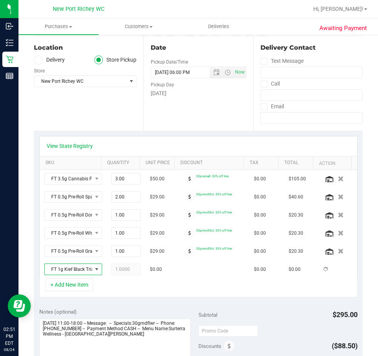
click at [145, 290] on div "+ Add New Item" at bounding box center [198, 287] width 319 height 19
click at [68, 287] on button "+ Add New Item" at bounding box center [70, 284] width 48 height 13
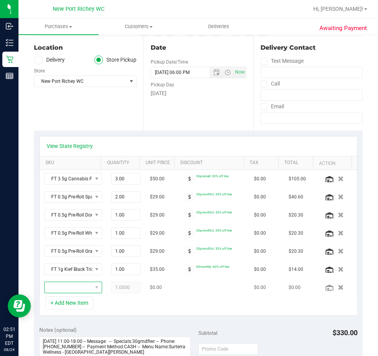
click at [71, 290] on span "NO DATA FOUND" at bounding box center [68, 287] width 47 height 11
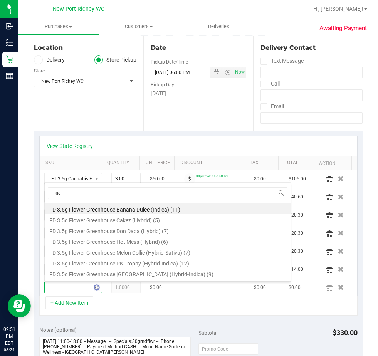
type input "kief"
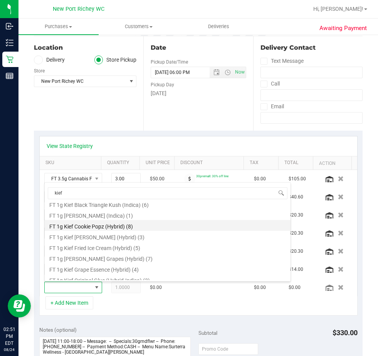
scroll to position [0, 0]
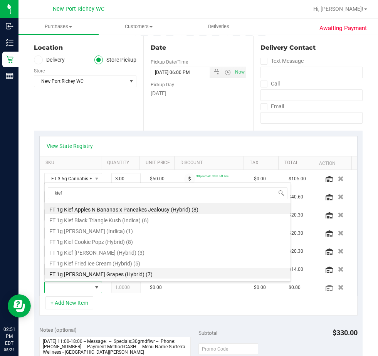
click at [132, 271] on li "FT 1g [PERSON_NAME] Grapes (Hybrid) (7)" at bounding box center [168, 273] width 246 height 11
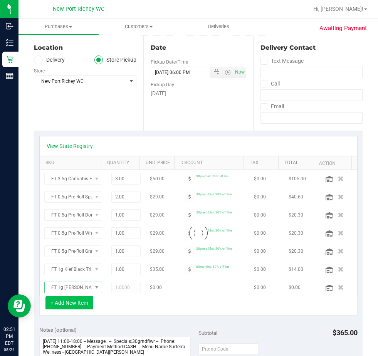
click at [70, 304] on button "+ Add New Item" at bounding box center [70, 303] width 48 height 13
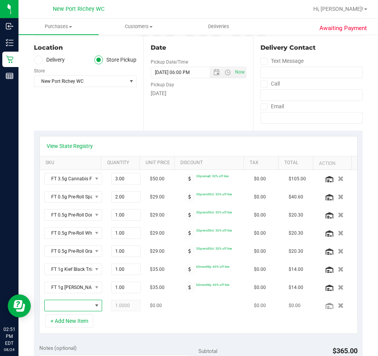
click at [94, 307] on span "NO DATA FOUND" at bounding box center [97, 306] width 6 height 6
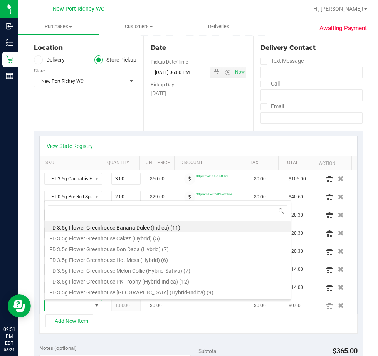
scroll to position [12, 40]
type input "kief"
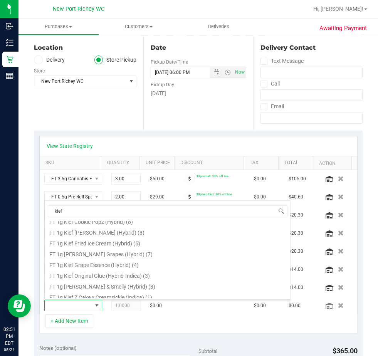
scroll to position [42, 0]
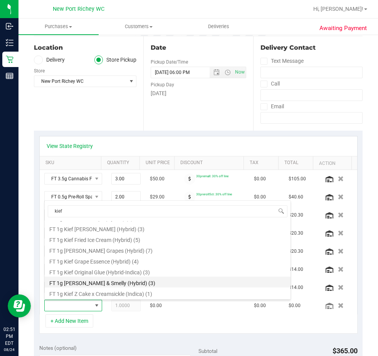
click at [141, 280] on li "FT 1g [PERSON_NAME] & Smelly (Hybrid) (3)" at bounding box center [168, 282] width 246 height 11
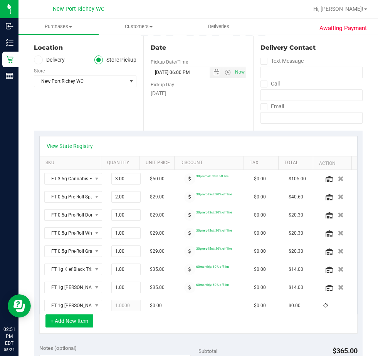
click at [78, 322] on button "+ Add New Item" at bounding box center [70, 321] width 48 height 13
click at [88, 320] on button "+ Add New Item" at bounding box center [70, 321] width 48 height 13
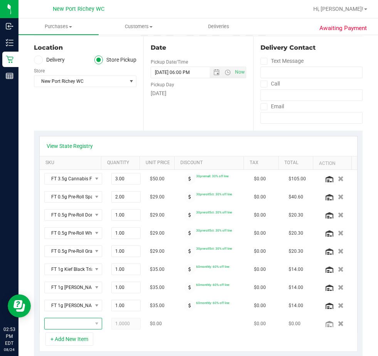
click at [63, 326] on span "NO DATA FOUND" at bounding box center [68, 324] width 47 height 11
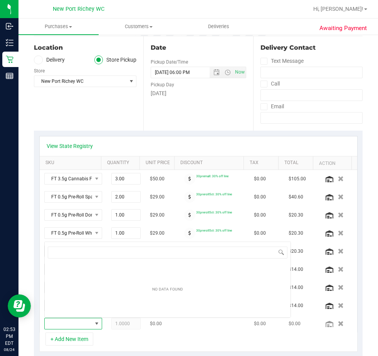
scroll to position [12, 40]
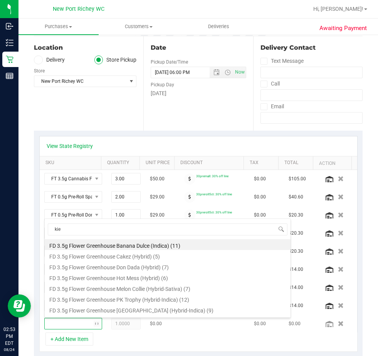
type input "kief"
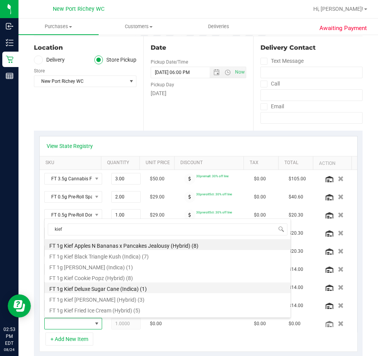
click at [103, 291] on li "FT 1g Kief Deluxe Sugar Cane (Indica) (1)" at bounding box center [168, 288] width 246 height 11
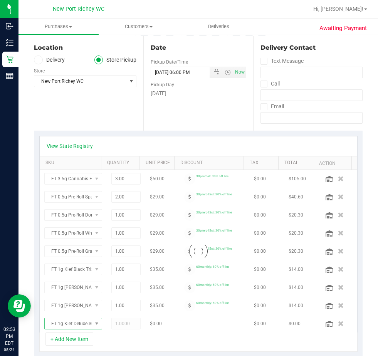
click at [142, 344] on div "+ Add New Item" at bounding box center [198, 342] width 319 height 19
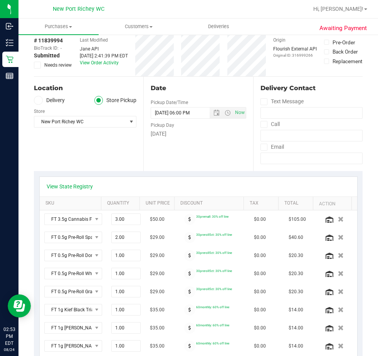
scroll to position [0, 0]
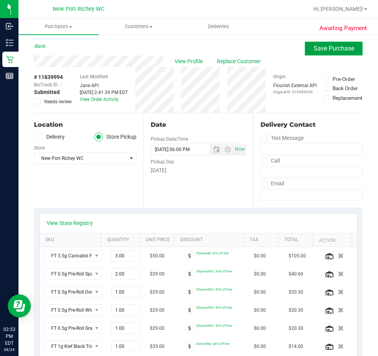
click at [320, 45] on span "Save Purchase" at bounding box center [334, 48] width 40 height 7
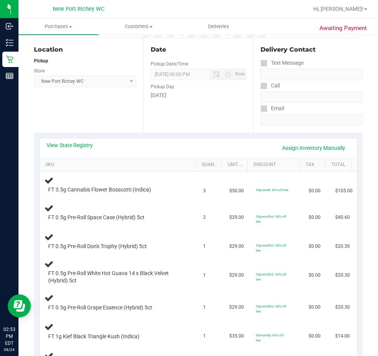
scroll to position [77, 0]
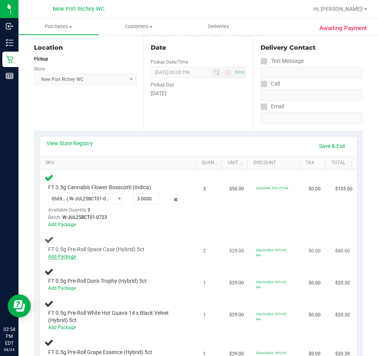
click at [70, 256] on link "Add Package" at bounding box center [62, 256] width 28 height 5
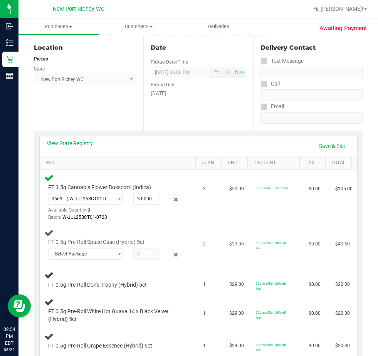
click at [115, 261] on div "Select Package 1153471942935672 8605734988159166" at bounding box center [115, 255] width 135 height 14
click at [116, 255] on span "select" at bounding box center [119, 254] width 6 height 6
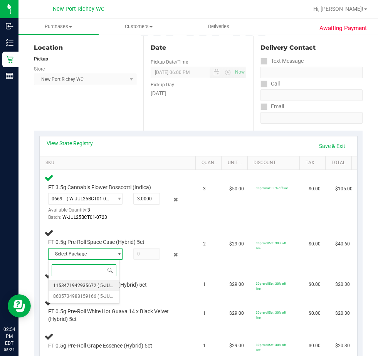
click at [104, 285] on span "( 5-JUL25JCW02-0807 | orig: FLSRWGM-20250813-755 )" at bounding box center [157, 285] width 118 height 5
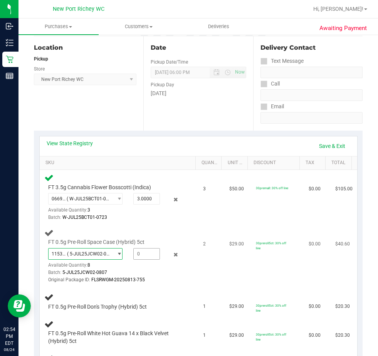
click at [143, 255] on span at bounding box center [146, 254] width 27 height 12
type input "2"
type input "2.0000"
click at [157, 274] on div "Batch: 5-JUL25JCW02-0807" at bounding box center [115, 272] width 135 height 7
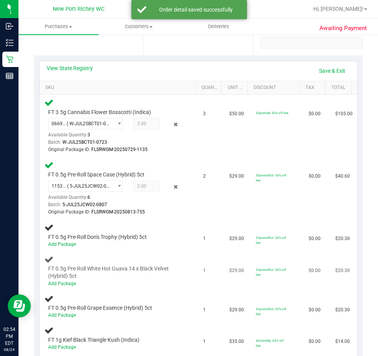
scroll to position [154, 0]
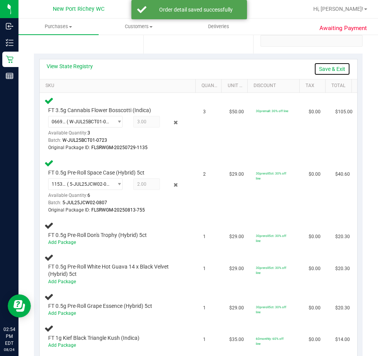
click at [321, 69] on link "Save & Exit" at bounding box center [332, 68] width 36 height 13
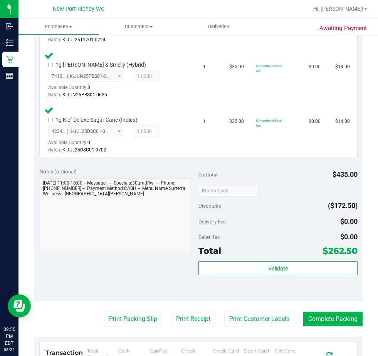
scroll to position [617, 0]
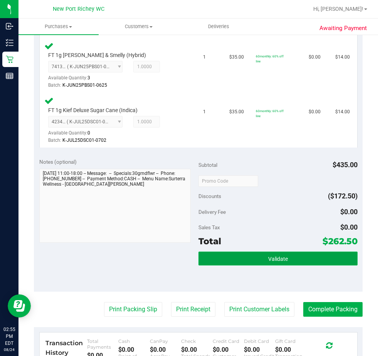
click at [268, 259] on span "Validate" at bounding box center [278, 259] width 20 height 6
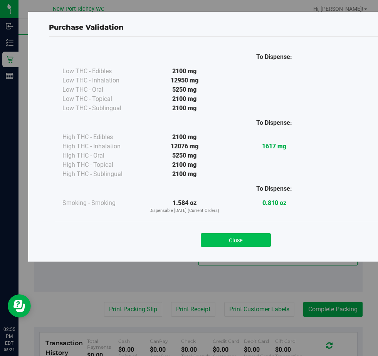
click at [252, 243] on button "Close" at bounding box center [236, 240] width 70 height 14
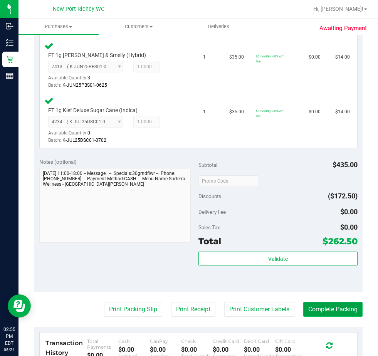
click at [329, 311] on button "Complete Packing" at bounding box center [333, 309] width 59 height 15
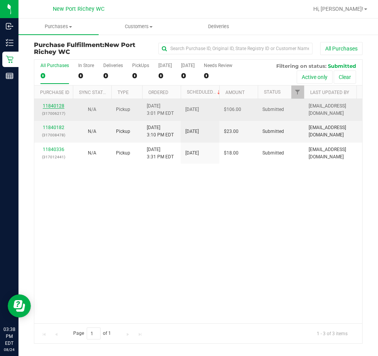
click at [51, 104] on link "11840128" at bounding box center [54, 105] width 22 height 5
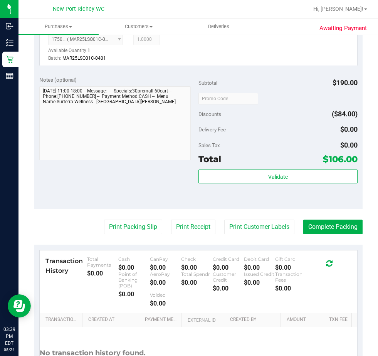
scroll to position [386, 0]
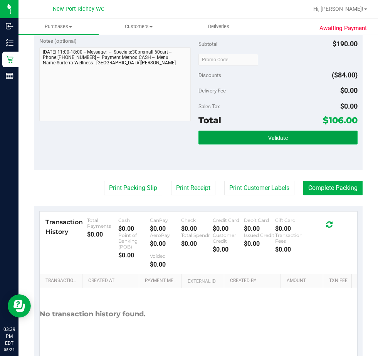
click at [272, 135] on span "Validate" at bounding box center [278, 138] width 20 height 6
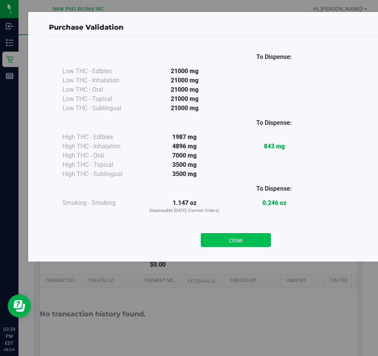
click at [247, 242] on button "Close" at bounding box center [236, 240] width 70 height 14
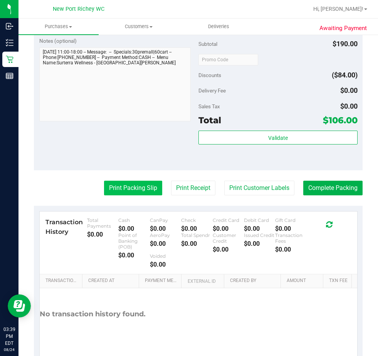
click at [138, 192] on button "Print Packing Slip" at bounding box center [133, 188] width 58 height 15
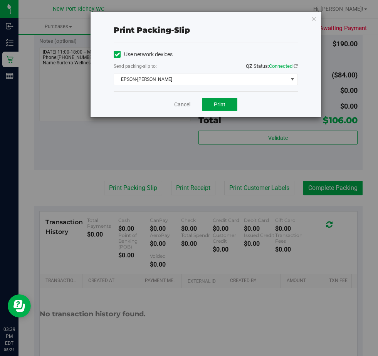
click at [219, 107] on span "Print" at bounding box center [220, 104] width 12 height 6
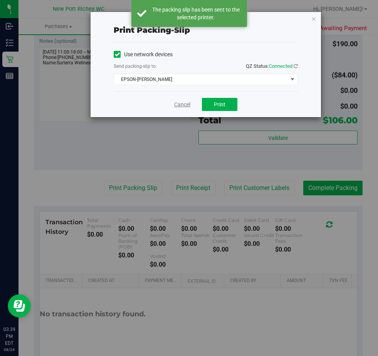
click at [182, 105] on link "Cancel" at bounding box center [182, 105] width 16 height 8
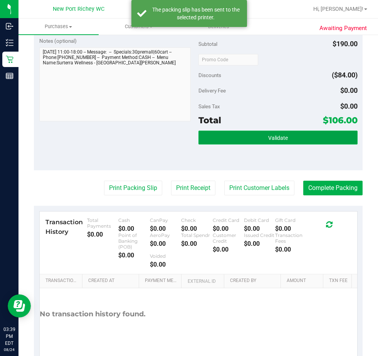
click at [268, 138] on span "Validate" at bounding box center [278, 138] width 20 height 6
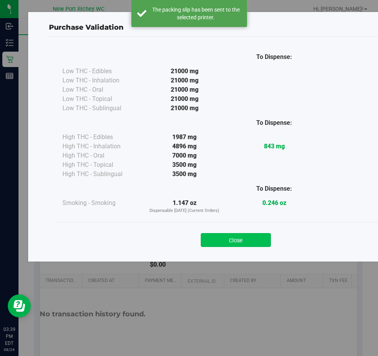
click at [234, 242] on button "Close" at bounding box center [236, 240] width 70 height 14
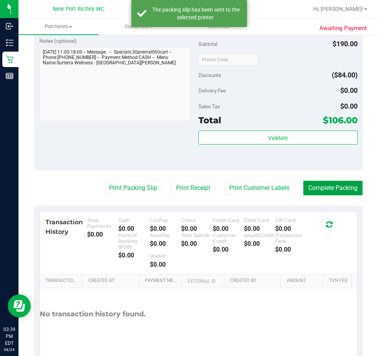
click at [331, 189] on button "Complete Packing" at bounding box center [333, 188] width 59 height 15
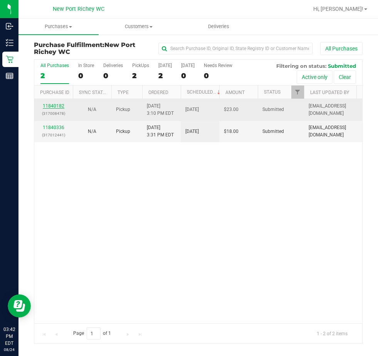
click at [60, 105] on link "11840182" at bounding box center [54, 105] width 22 height 5
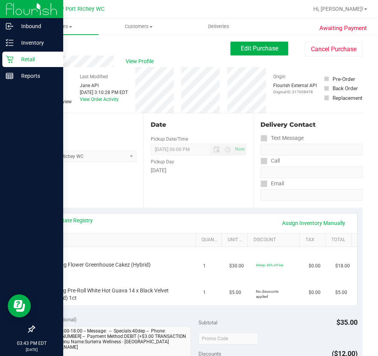
click at [13, 58] on icon at bounding box center [10, 60] width 8 height 8
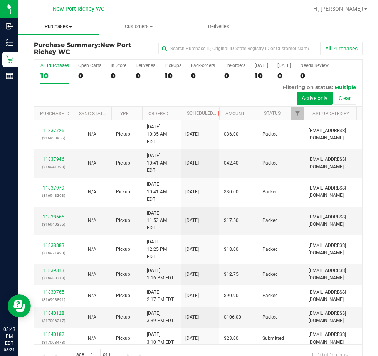
click at [70, 27] on span at bounding box center [70, 27] width 3 height 2
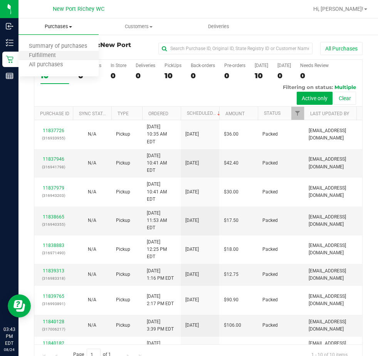
click at [69, 53] on li "Fulfillment" at bounding box center [59, 55] width 80 height 9
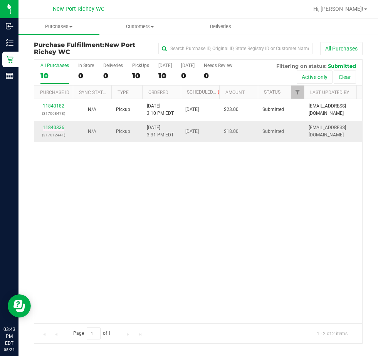
click at [53, 125] on link "11840336" at bounding box center [54, 127] width 22 height 5
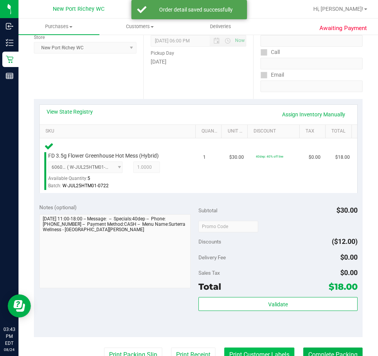
scroll to position [154, 0]
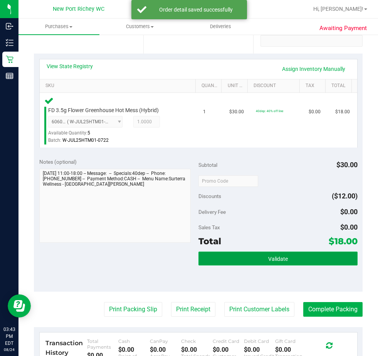
click at [263, 262] on button "Validate" at bounding box center [278, 259] width 159 height 14
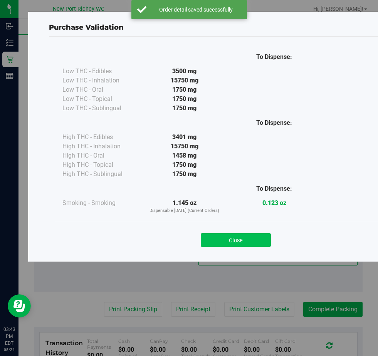
click at [235, 240] on button "Close" at bounding box center [236, 240] width 70 height 14
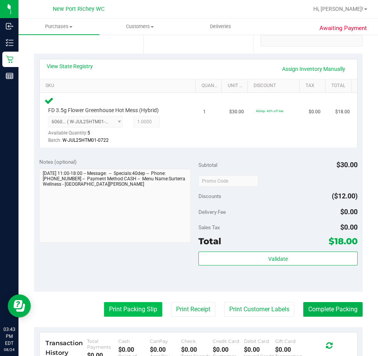
click at [137, 304] on button "Print Packing Slip" at bounding box center [133, 309] width 58 height 15
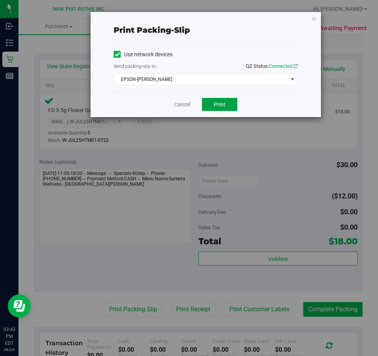
click at [220, 107] on span "Print" at bounding box center [220, 104] width 12 height 6
click at [175, 103] on link "Cancel" at bounding box center [182, 105] width 16 height 8
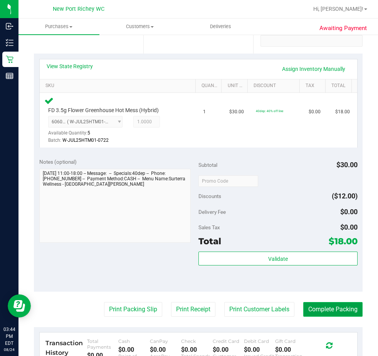
click at [328, 304] on button "Complete Packing" at bounding box center [333, 309] width 59 height 15
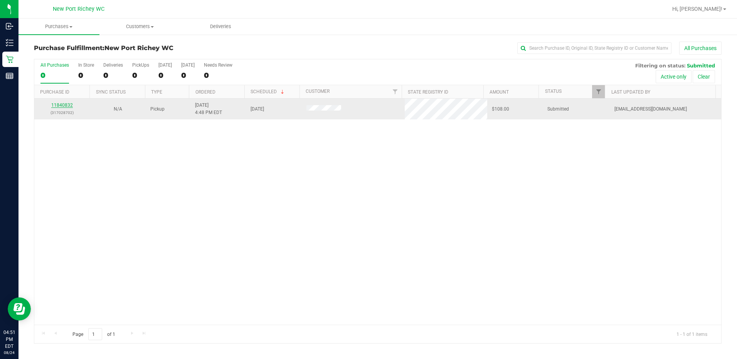
click at [62, 106] on link "11840832" at bounding box center [62, 105] width 22 height 5
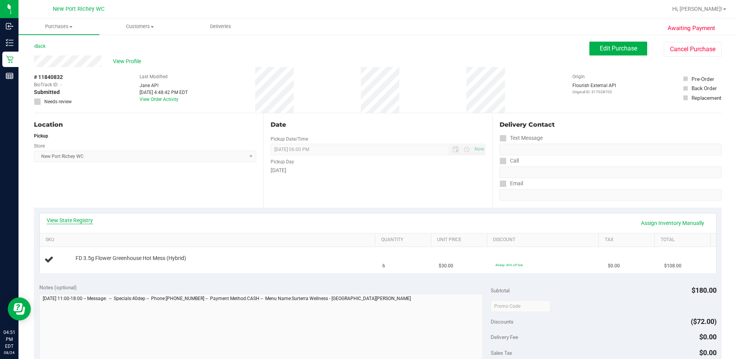
click at [68, 223] on link "View State Registry" at bounding box center [70, 221] width 46 height 8
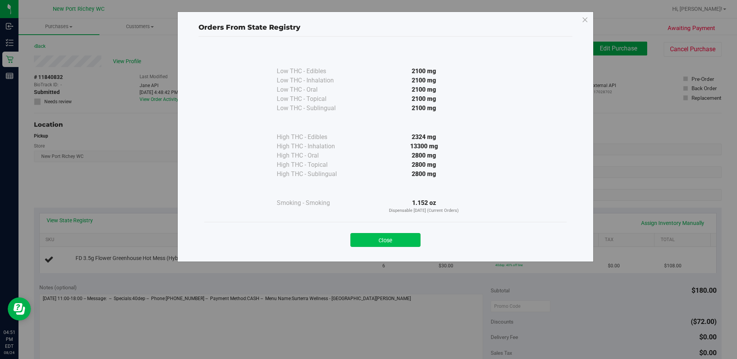
click at [392, 240] on button "Close" at bounding box center [386, 240] width 70 height 14
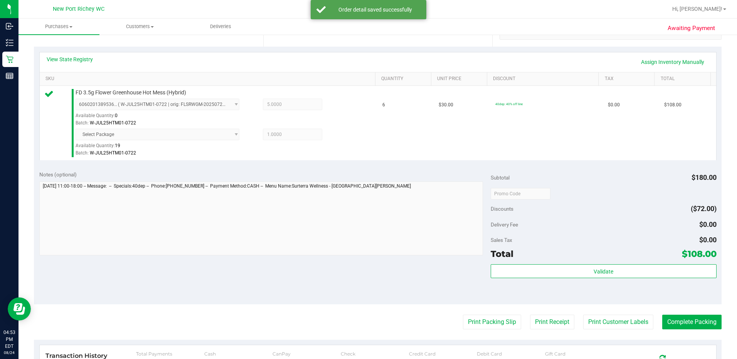
scroll to position [231, 0]
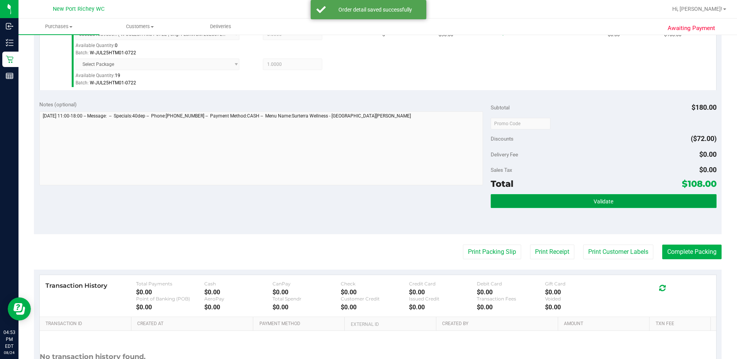
click at [582, 202] on button "Validate" at bounding box center [604, 201] width 226 height 14
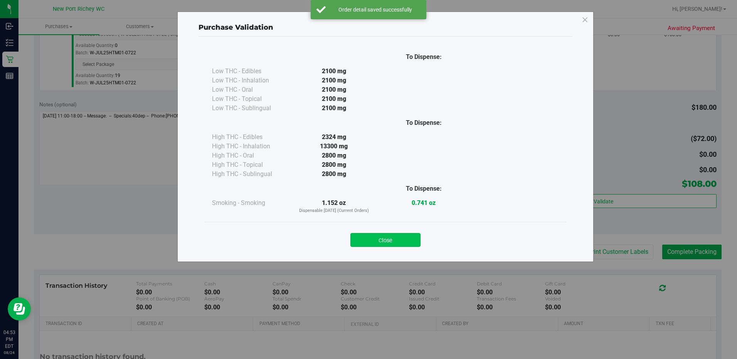
click at [406, 241] on button "Close" at bounding box center [386, 240] width 70 height 14
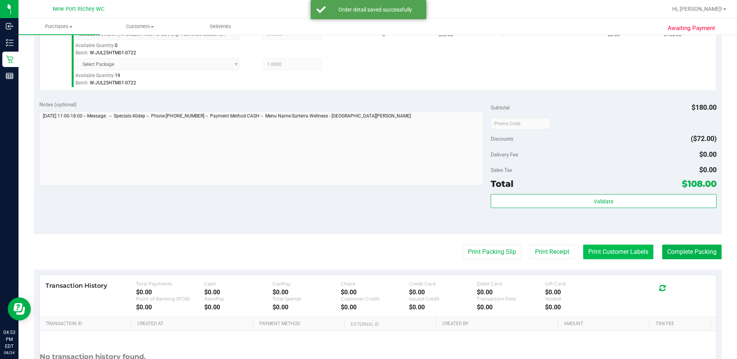
click at [623, 256] on button "Print Customer Labels" at bounding box center [619, 252] width 70 height 15
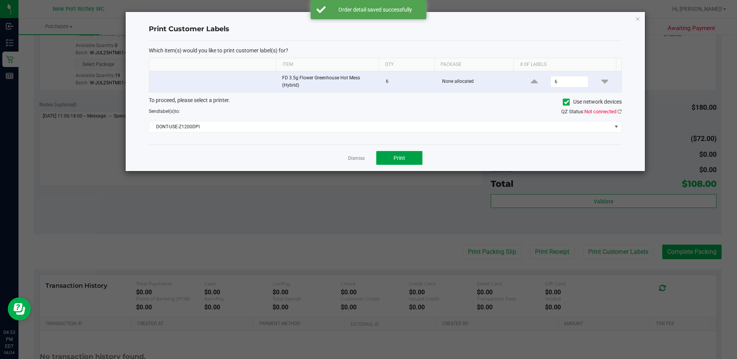
click at [406, 160] on button "Print" at bounding box center [399, 158] width 46 height 14
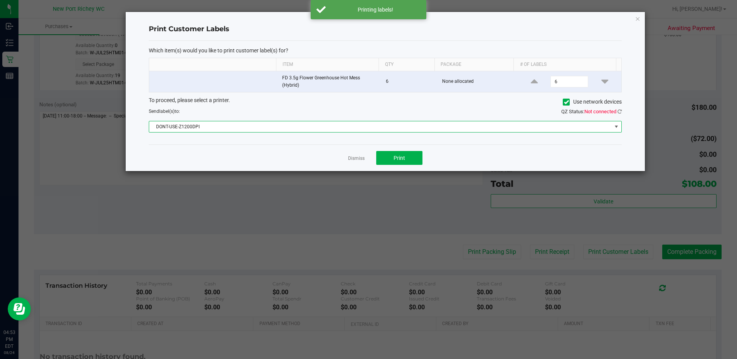
click at [616, 123] on span at bounding box center [617, 126] width 10 height 11
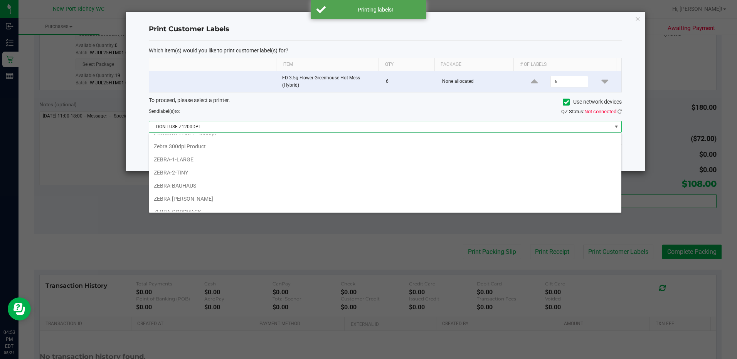
scroll to position [67, 0]
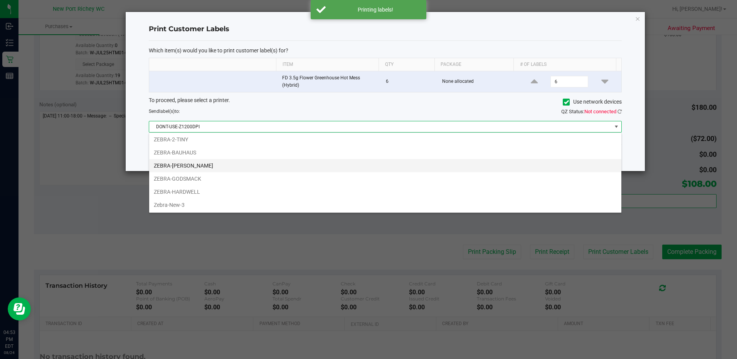
click at [180, 166] on li "ZEBRA-[PERSON_NAME]" at bounding box center [385, 165] width 472 height 13
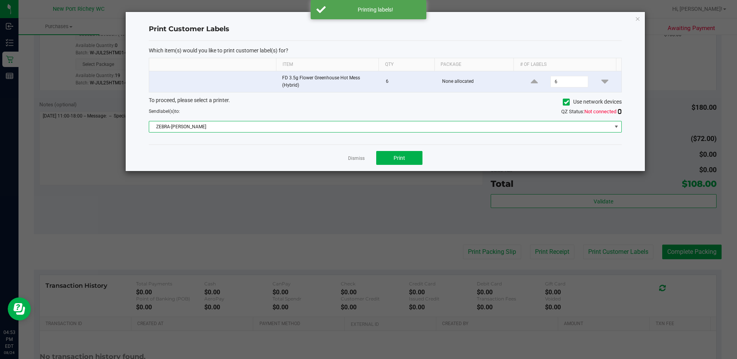
drag, startPoint x: 619, startPoint y: 113, endPoint x: 611, endPoint y: 123, distance: 13.1
click at [619, 112] on icon at bounding box center [620, 111] width 4 height 5
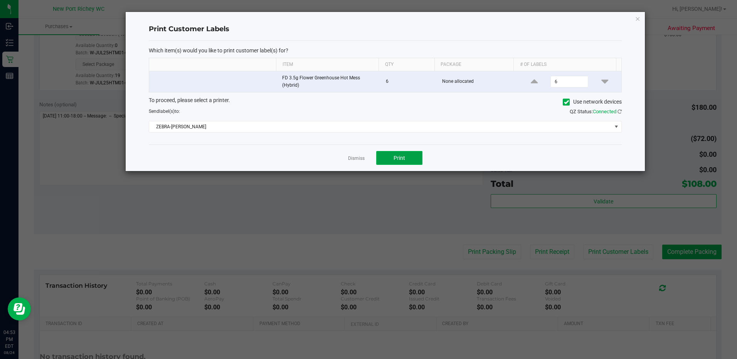
click at [395, 157] on span "Print" at bounding box center [400, 158] width 12 height 6
click at [356, 150] on div "Dismiss Print" at bounding box center [385, 158] width 473 height 27
click at [356, 159] on link "Dismiss" at bounding box center [356, 158] width 17 height 7
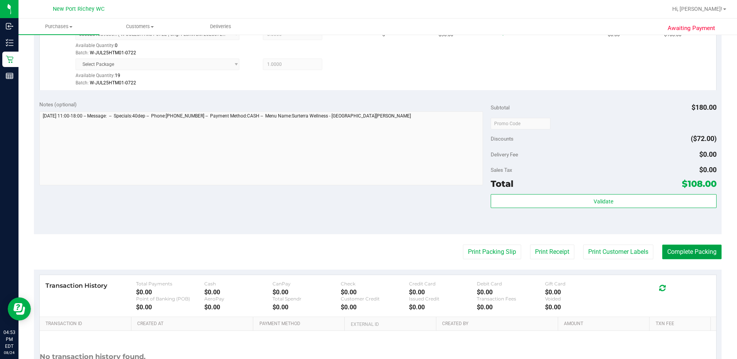
click at [694, 250] on button "Complete Packing" at bounding box center [692, 252] width 59 height 15
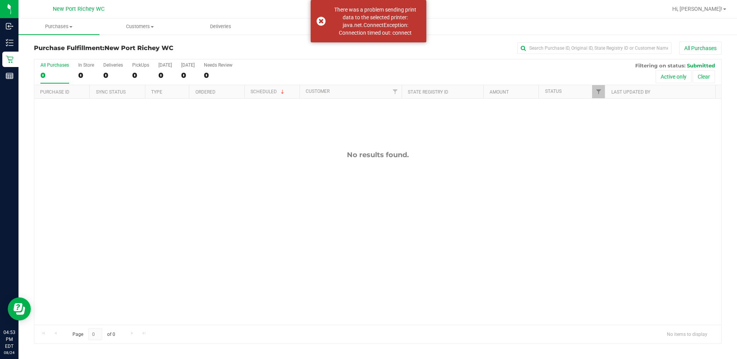
drag, startPoint x: 320, startPoint y: 19, endPoint x: 132, endPoint y: 19, distance: 187.4
click at [320, 19] on div "There was a problem sending print data to the selected printer: java.net.Connec…" at bounding box center [369, 21] width 116 height 42
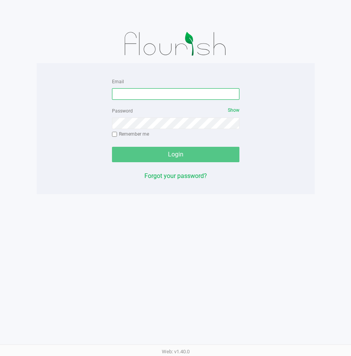
drag, startPoint x: 131, startPoint y: 92, endPoint x: 130, endPoint y: 97, distance: 5.1
click at [131, 92] on input "Email" at bounding box center [175, 94] width 127 height 12
type input "[EMAIL_ADDRESS][DOMAIN_NAME]"
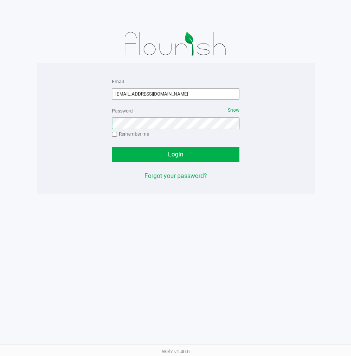
click at [112, 147] on button "Login" at bounding box center [175, 154] width 127 height 15
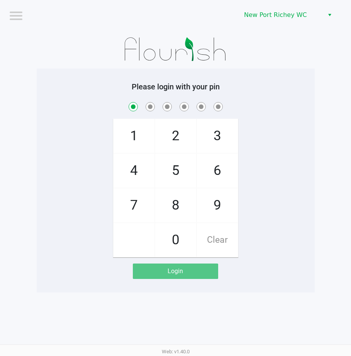
checkbox input "true"
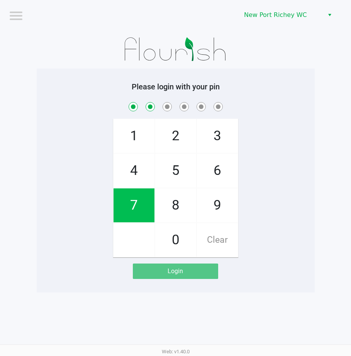
checkbox input "true"
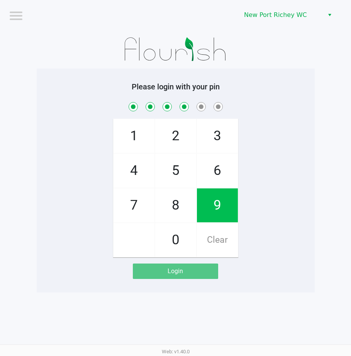
checkbox input "true"
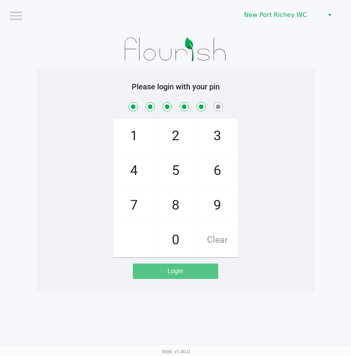
checkbox input "true"
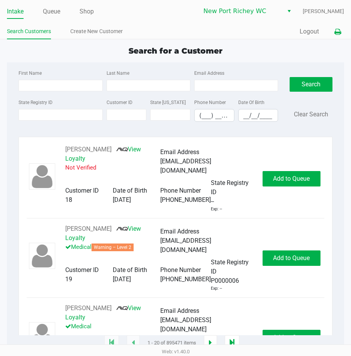
click at [336, 32] on icon at bounding box center [337, 31] width 7 height 5
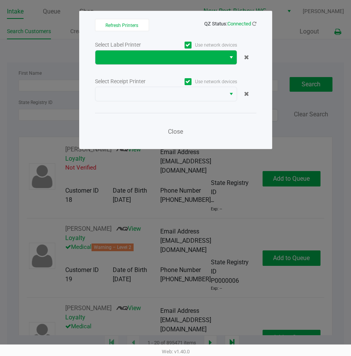
click at [229, 57] on span "Select" at bounding box center [231, 57] width 6 height 9
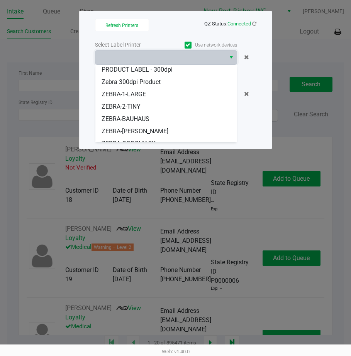
scroll to position [59, 0]
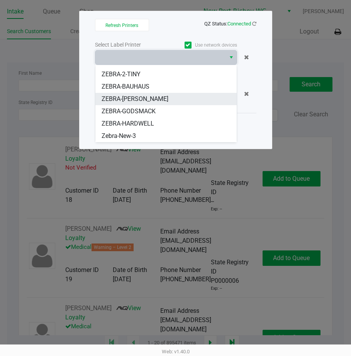
click at [147, 98] on span "ZEBRA-[PERSON_NAME]" at bounding box center [134, 98] width 67 height 9
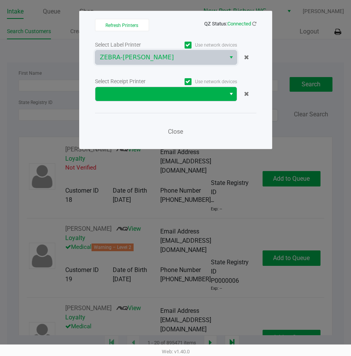
click at [231, 92] on span "Select" at bounding box center [231, 93] width 6 height 9
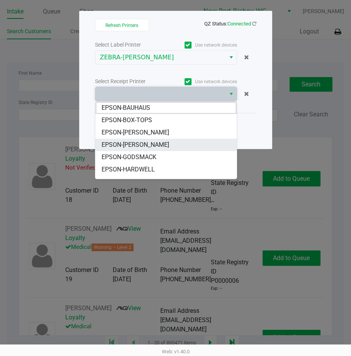
click at [153, 143] on span "EPSON-[PERSON_NAME]" at bounding box center [134, 144] width 67 height 9
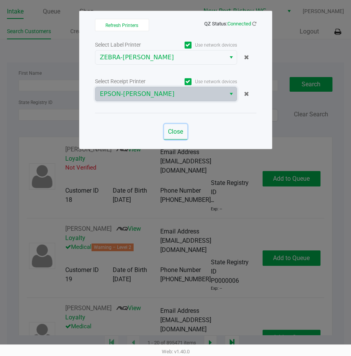
click at [177, 129] on span "Close" at bounding box center [175, 131] width 15 height 7
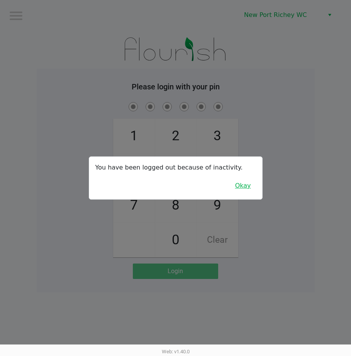
click at [246, 186] on button "Okay" at bounding box center [243, 186] width 26 height 15
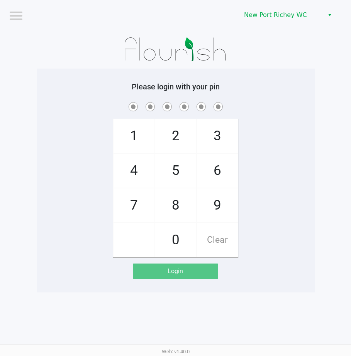
click at [179, 178] on span "5" at bounding box center [175, 171] width 41 height 34
checkbox input "true"
click at [213, 135] on span "3" at bounding box center [217, 136] width 41 height 34
checkbox input "true"
click at [180, 244] on span "0" at bounding box center [175, 240] width 41 height 34
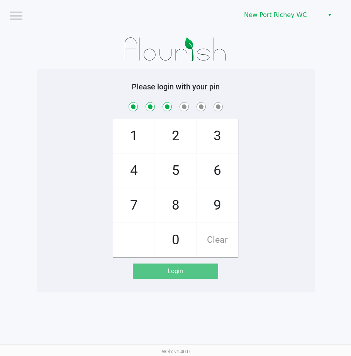
checkbox input "true"
click at [216, 170] on span "6" at bounding box center [217, 171] width 41 height 34
checkbox input "true"
click at [220, 210] on span "9" at bounding box center [217, 206] width 41 height 34
checkbox input "true"
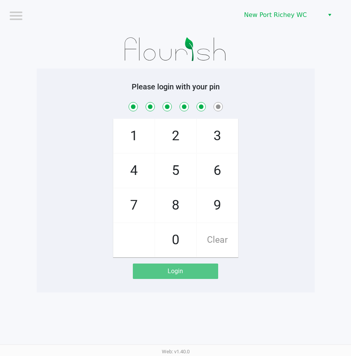
click at [139, 207] on span "7" at bounding box center [133, 206] width 41 height 34
checkbox input "true"
